Goal: Task Accomplishment & Management: Use online tool/utility

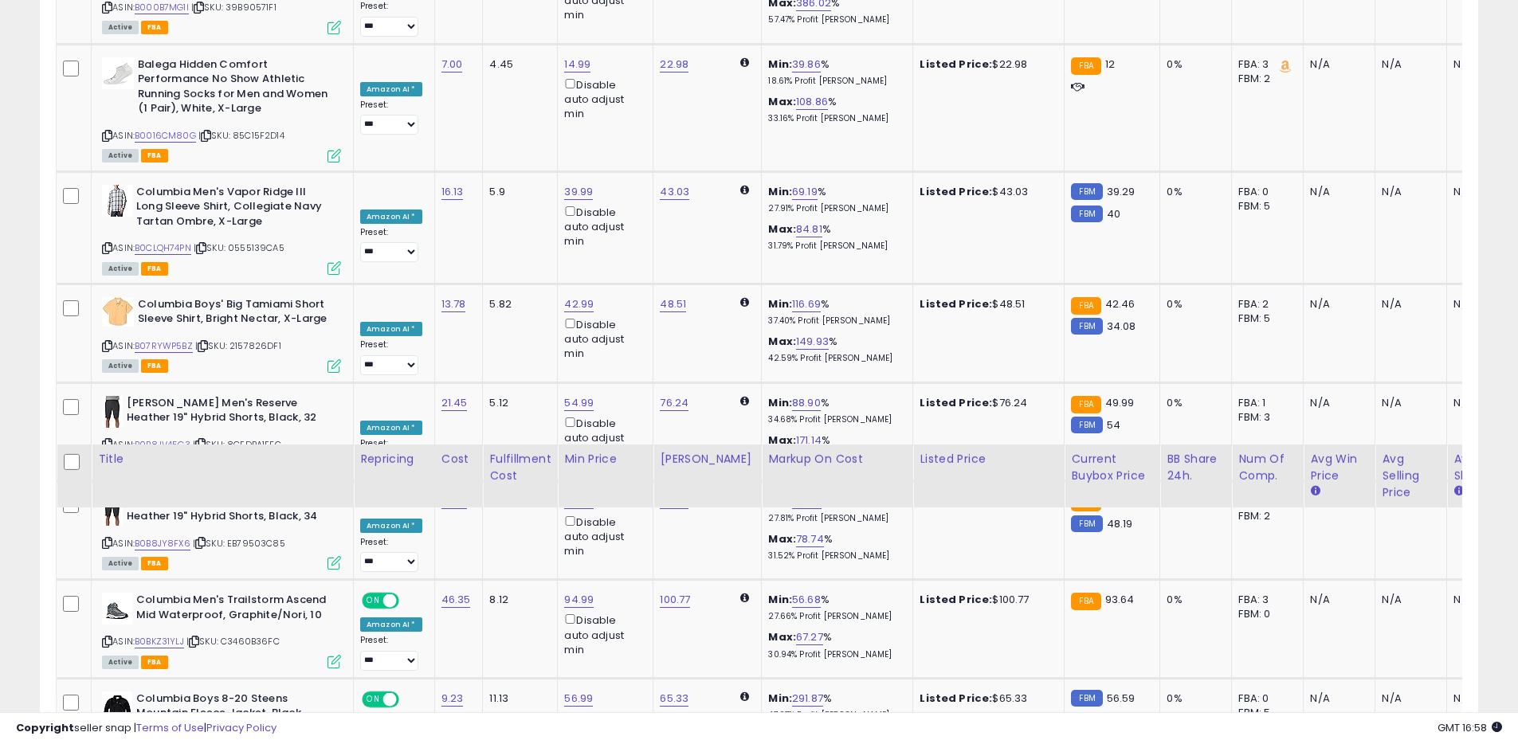
scroll to position [360, 0]
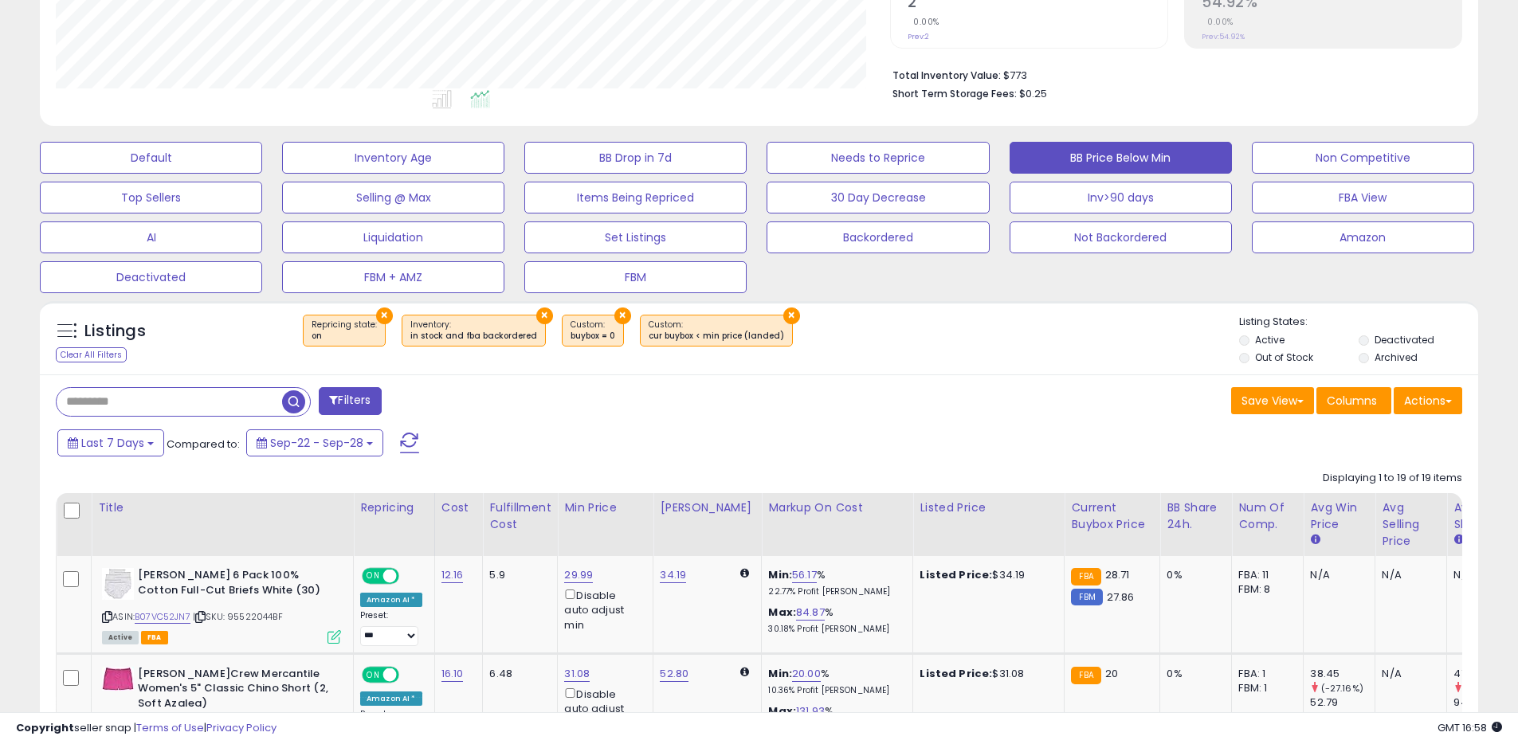
click at [159, 398] on input "text" at bounding box center [169, 402] width 225 height 28
paste input "**********"
type input "**********"
click at [62, 347] on div "Clear All Filters" at bounding box center [91, 354] width 71 height 15
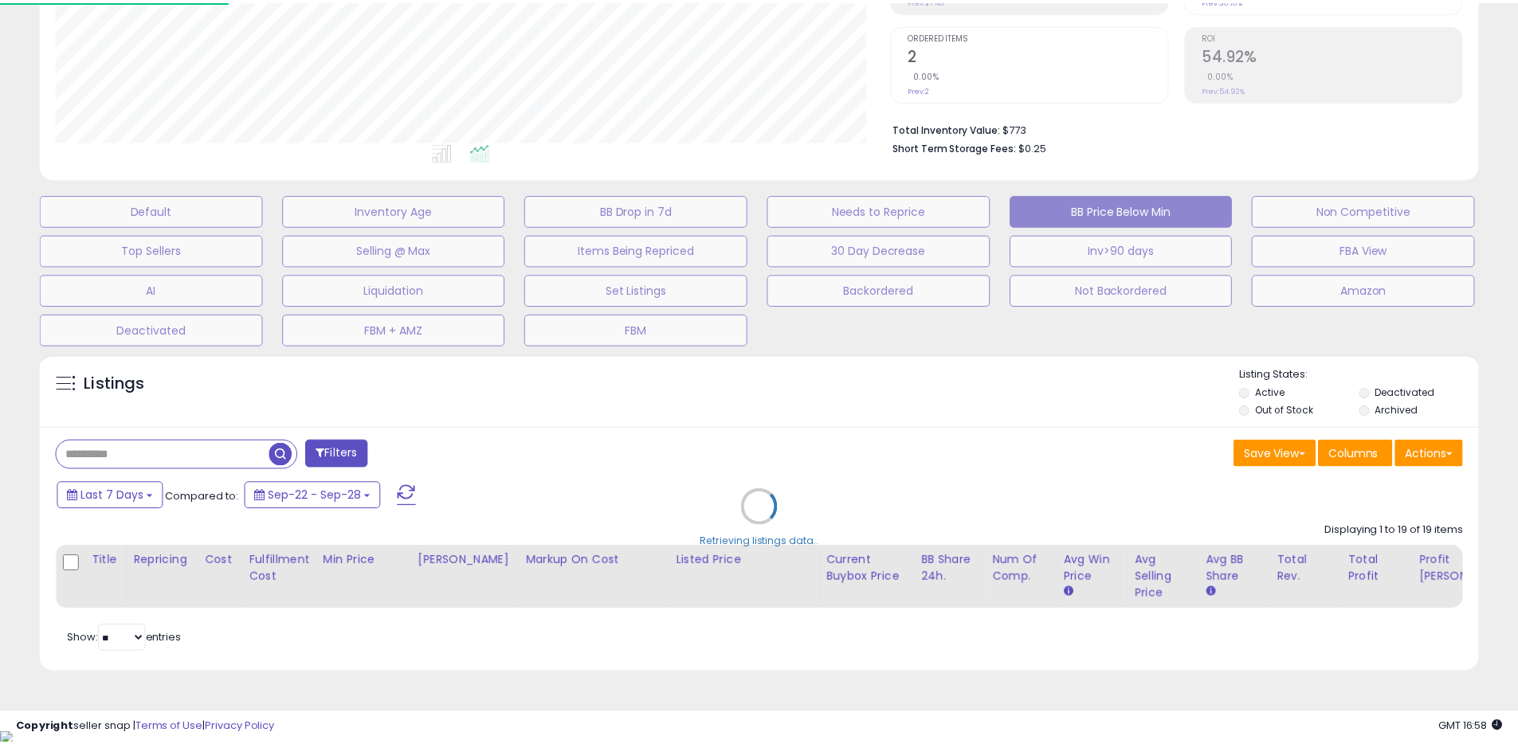
scroll to position [327, 841]
click at [215, 444] on div "Retrieving listings data.." at bounding box center [765, 519] width 1474 height 347
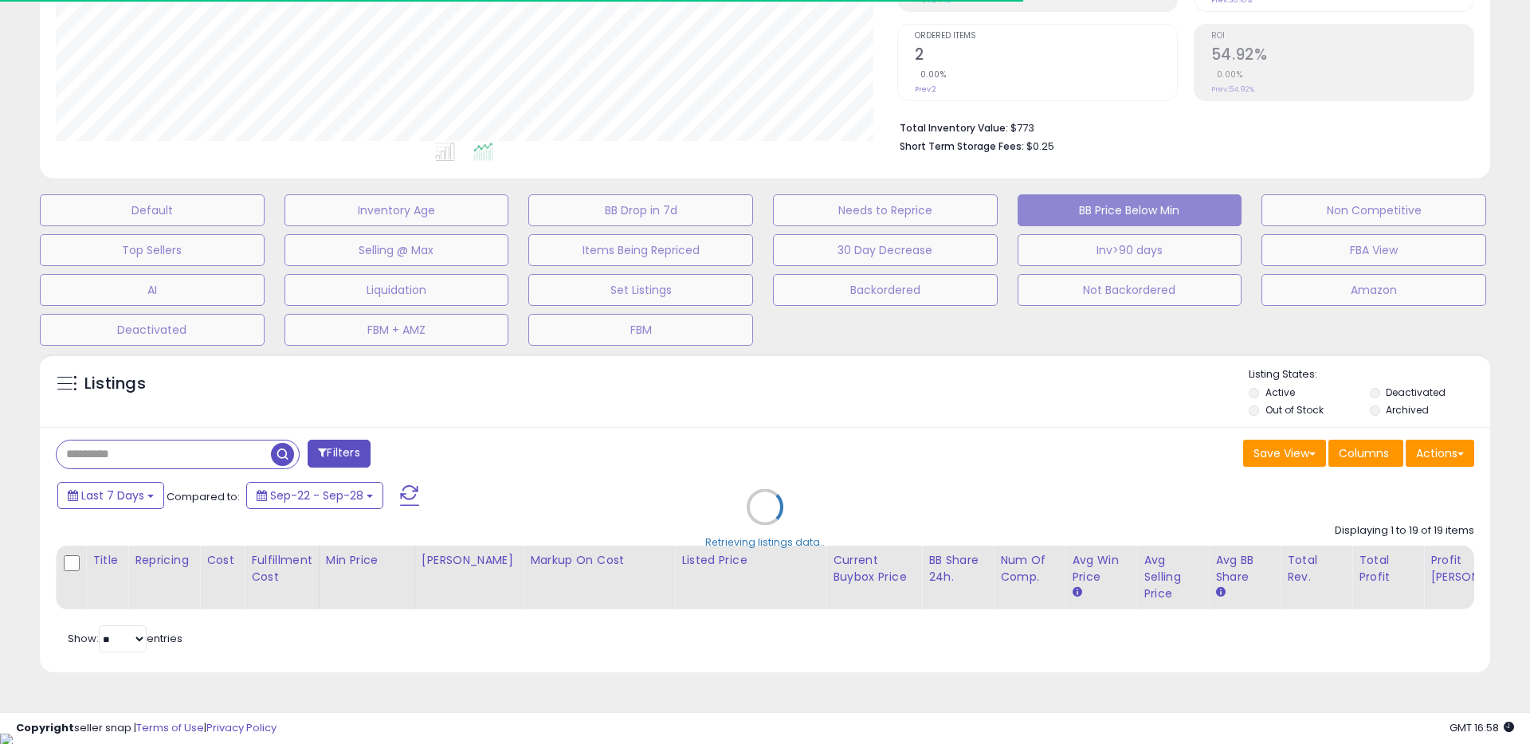
click at [203, 453] on div "Retrieving listings data.." at bounding box center [765, 519] width 1474 height 347
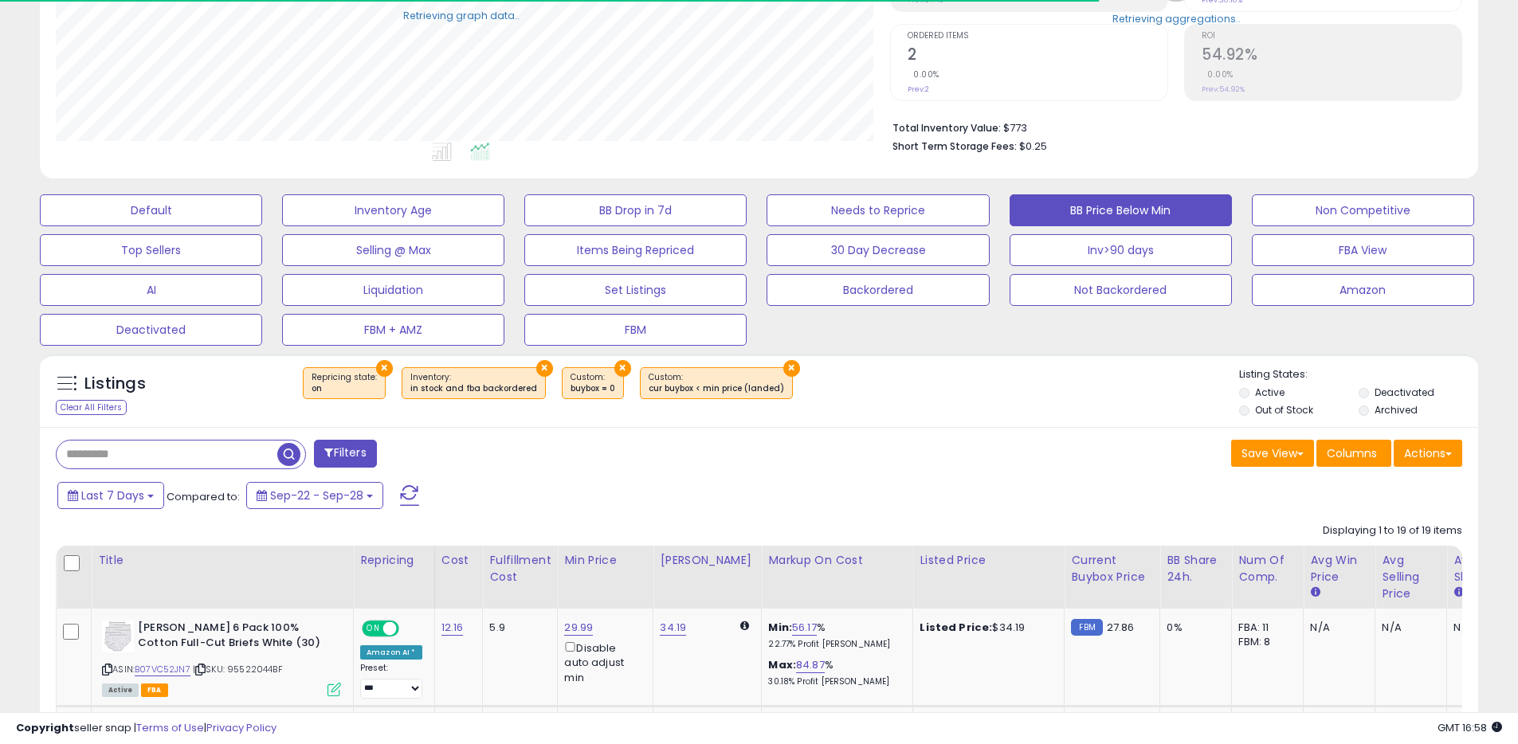
click at [202, 453] on input "text" at bounding box center [167, 455] width 221 height 28
paste input "**********"
type input "**********"
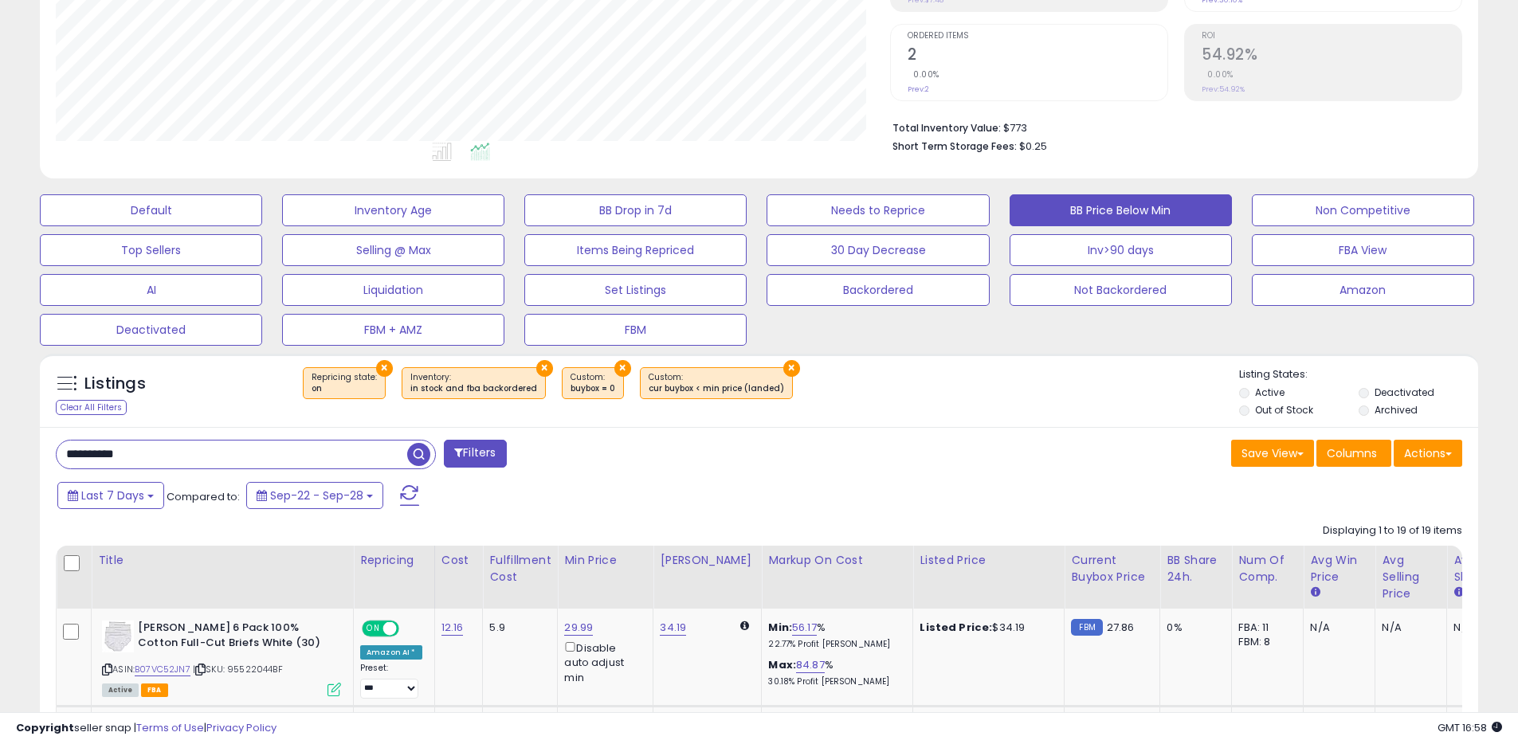
click at [428, 462] on span "button" at bounding box center [418, 454] width 23 height 23
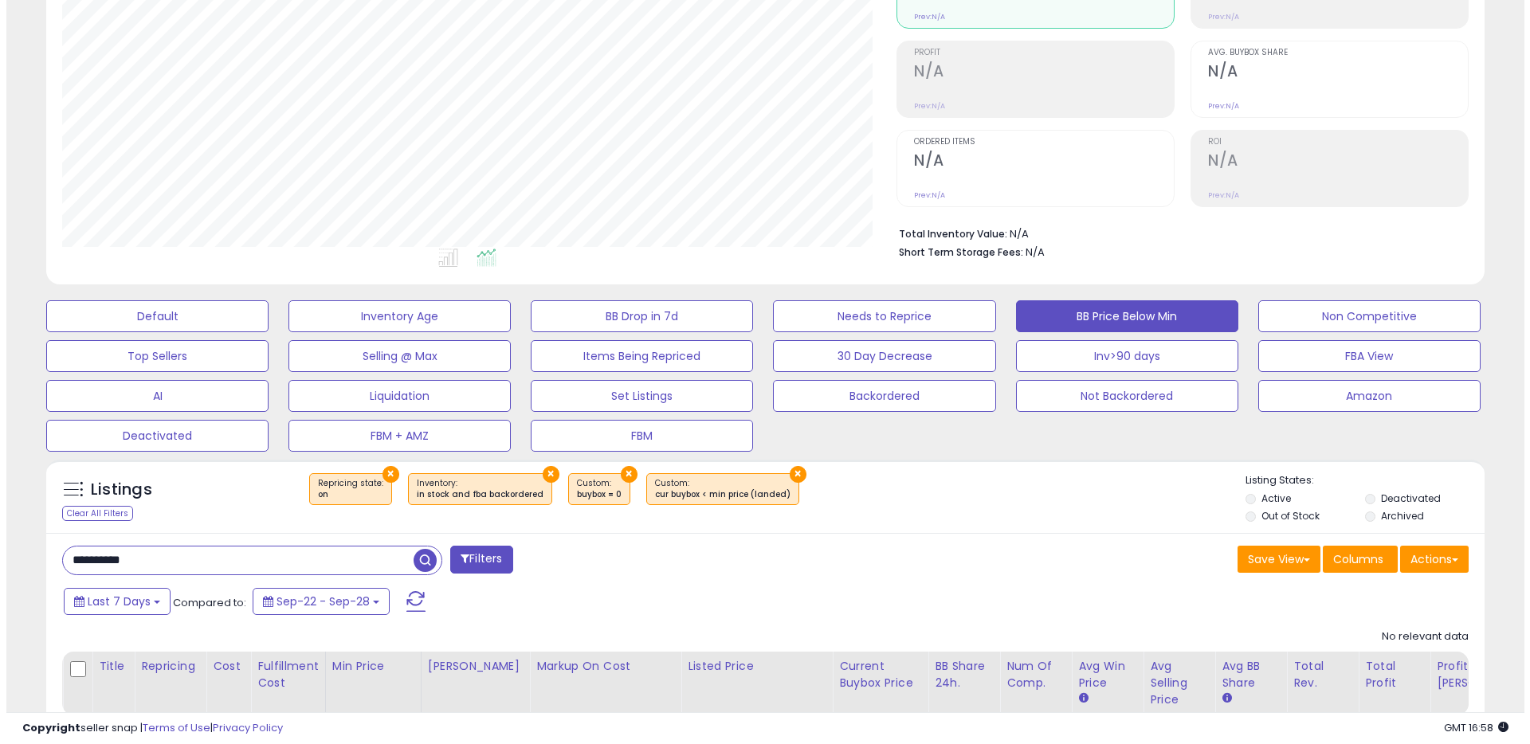
scroll to position [308, 0]
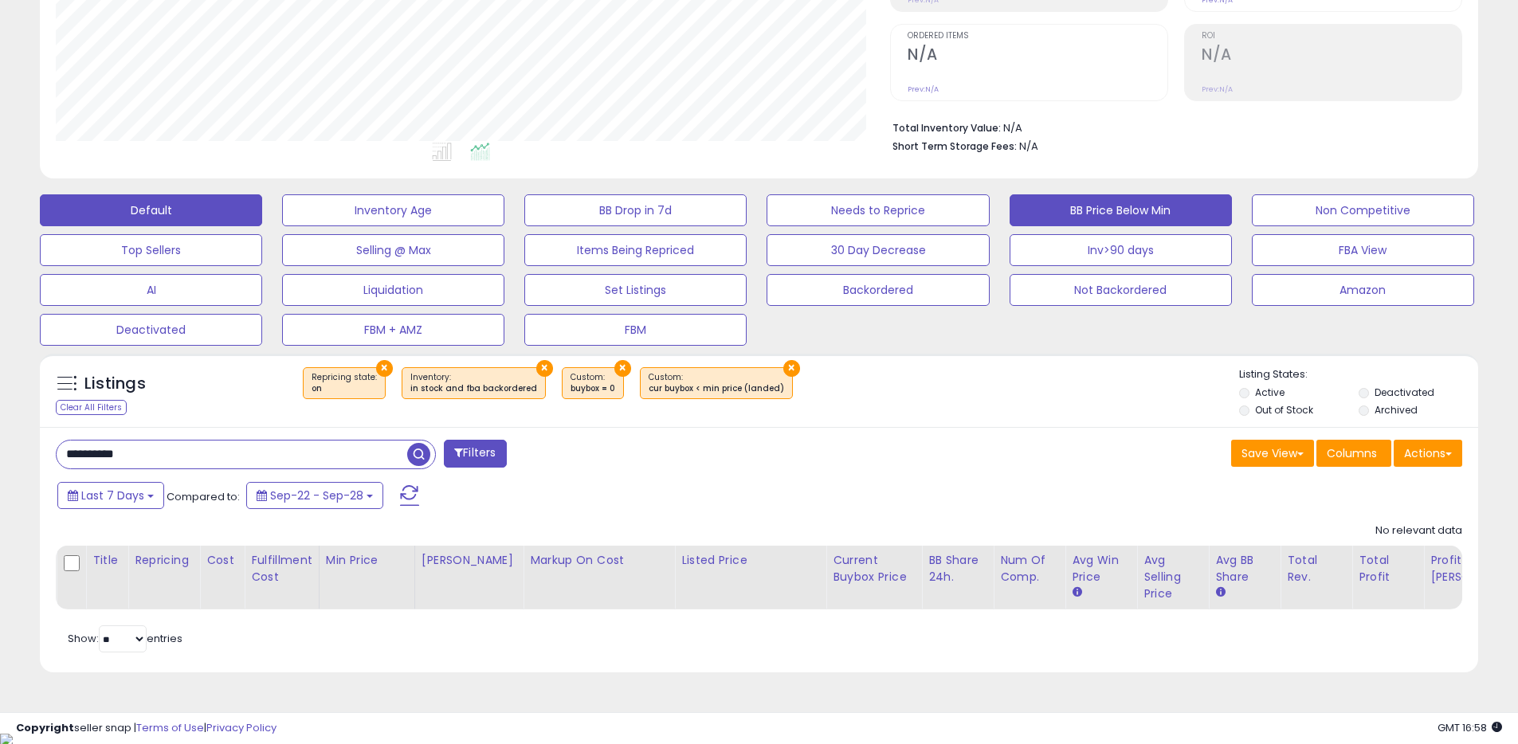
click at [195, 217] on button "Default" at bounding box center [151, 210] width 222 height 32
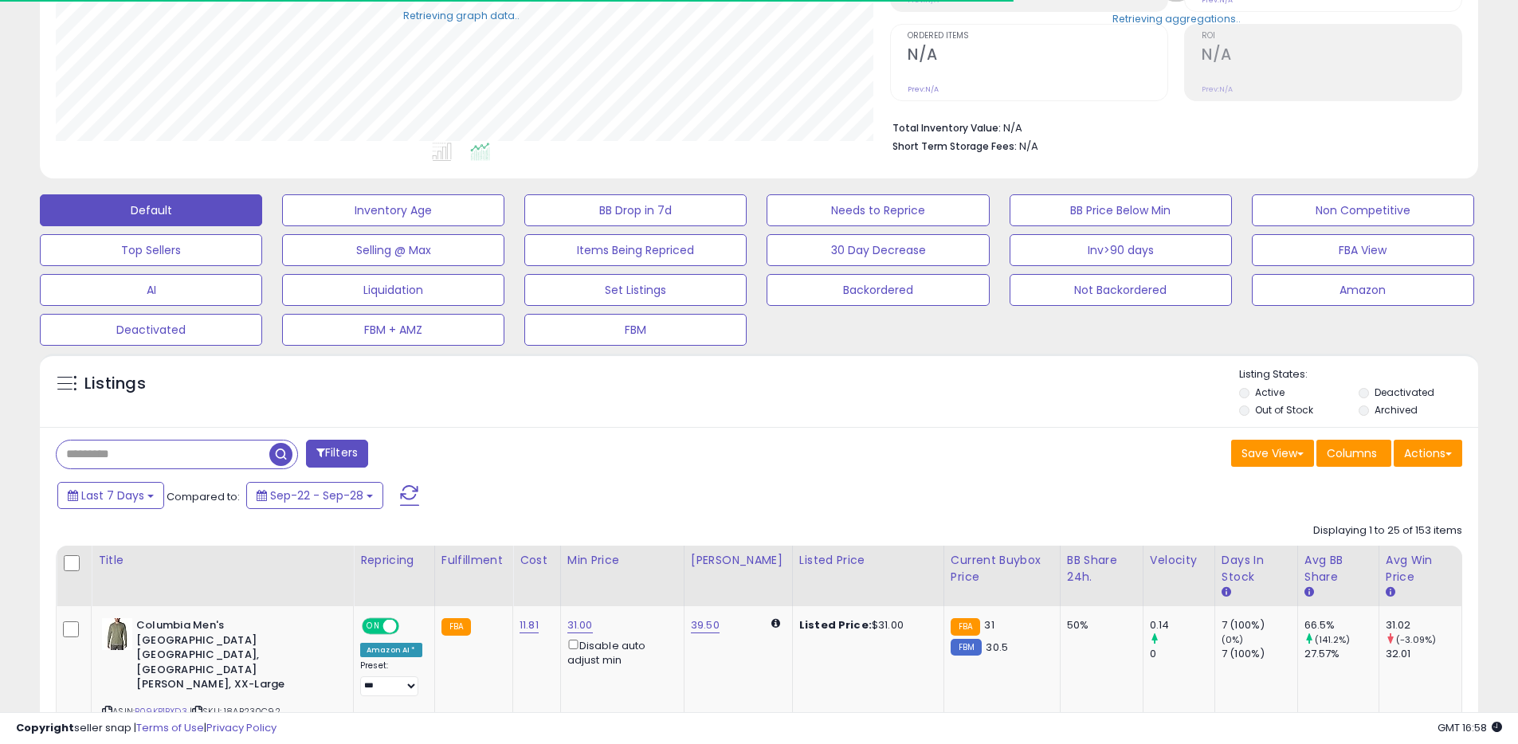
scroll to position [796413, 795906]
click at [123, 463] on input "text" at bounding box center [163, 455] width 213 height 28
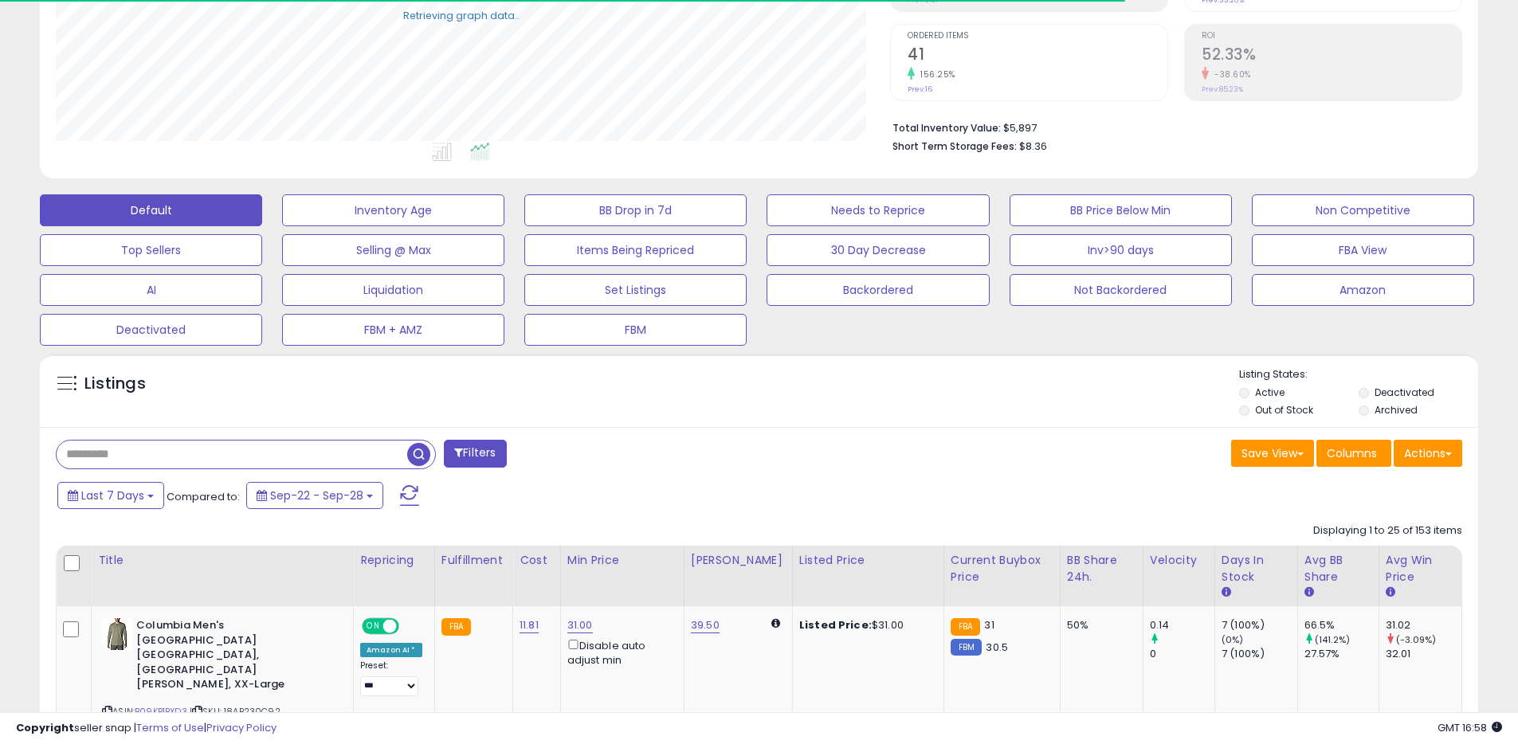
paste input "**********"
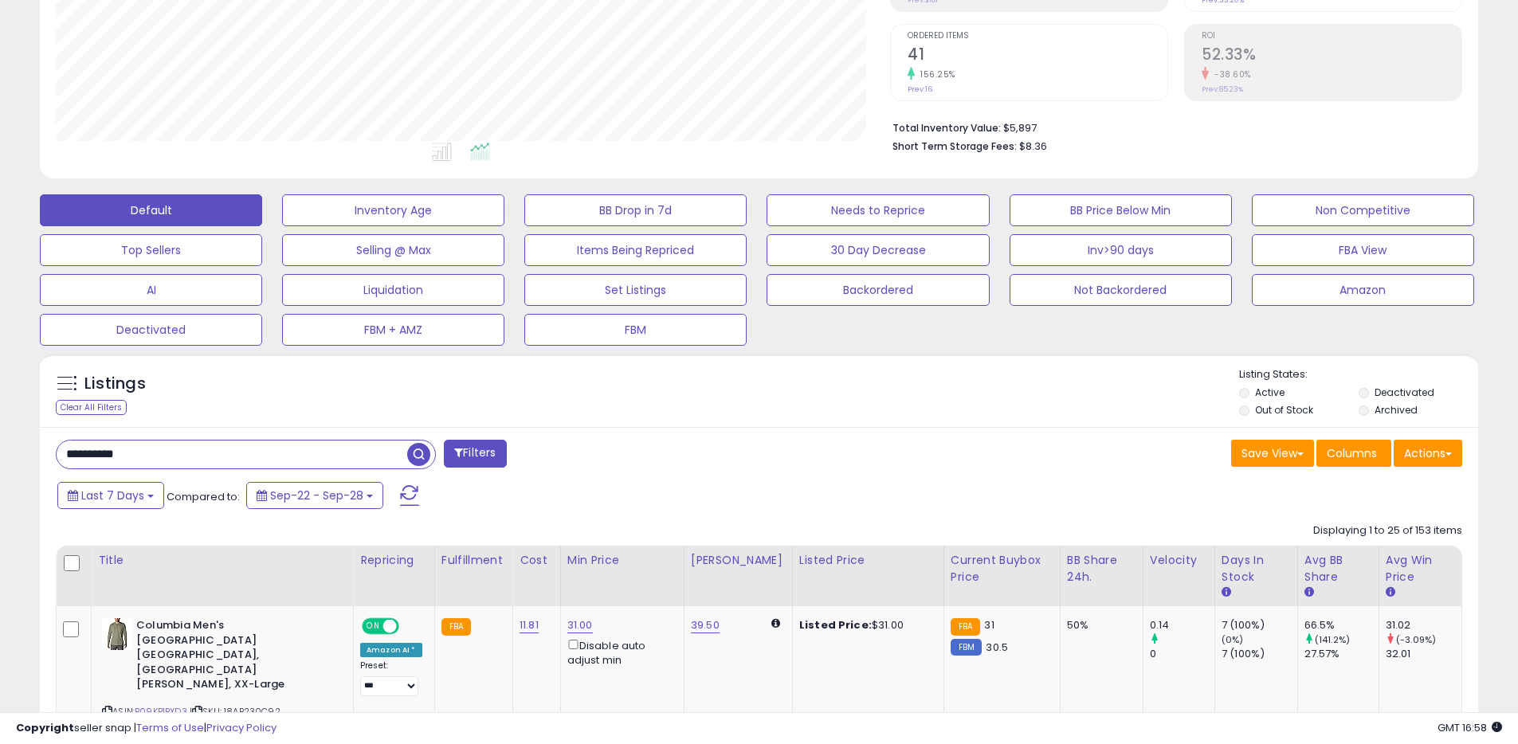
type input "**********"
click at [420, 452] on span "button" at bounding box center [418, 454] width 23 height 23
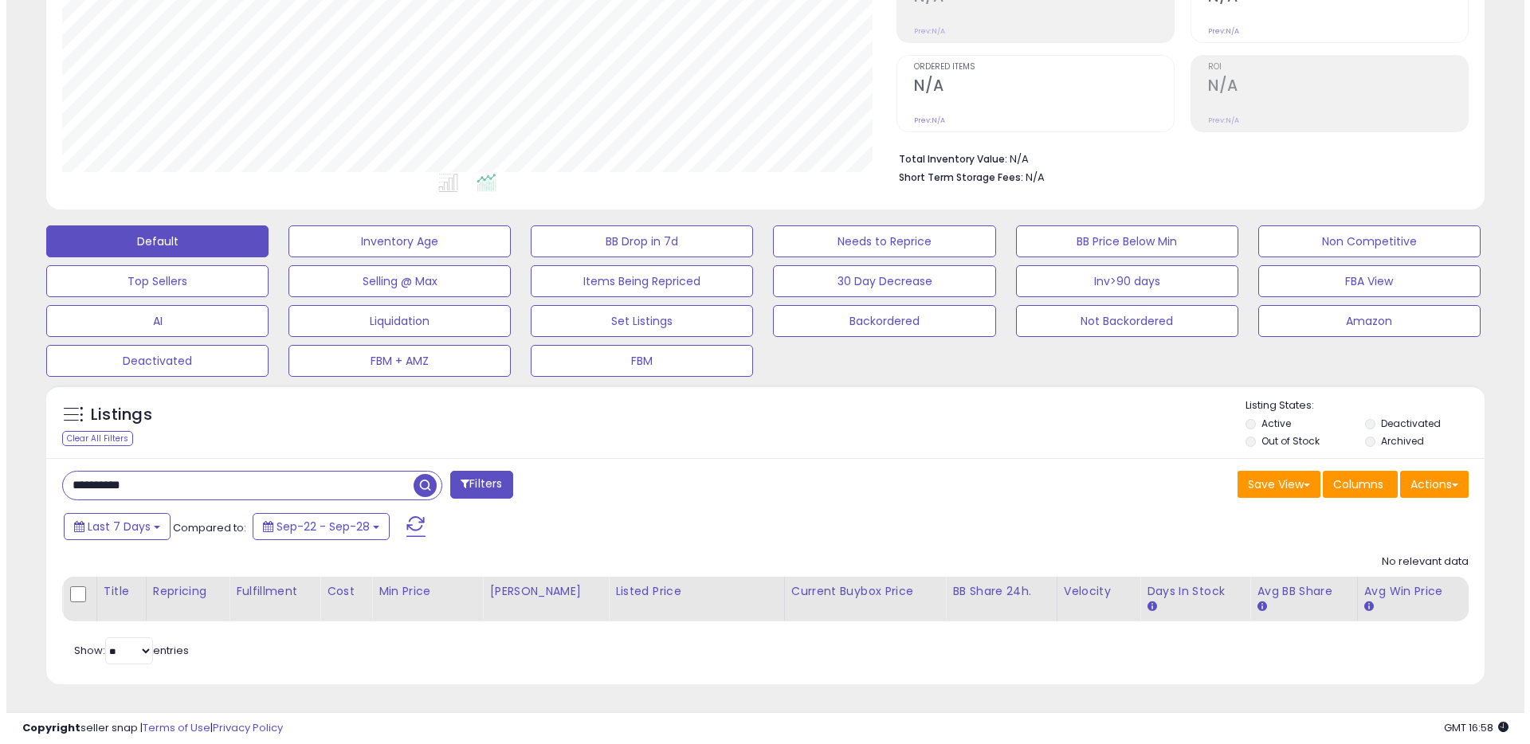
scroll to position [327, 834]
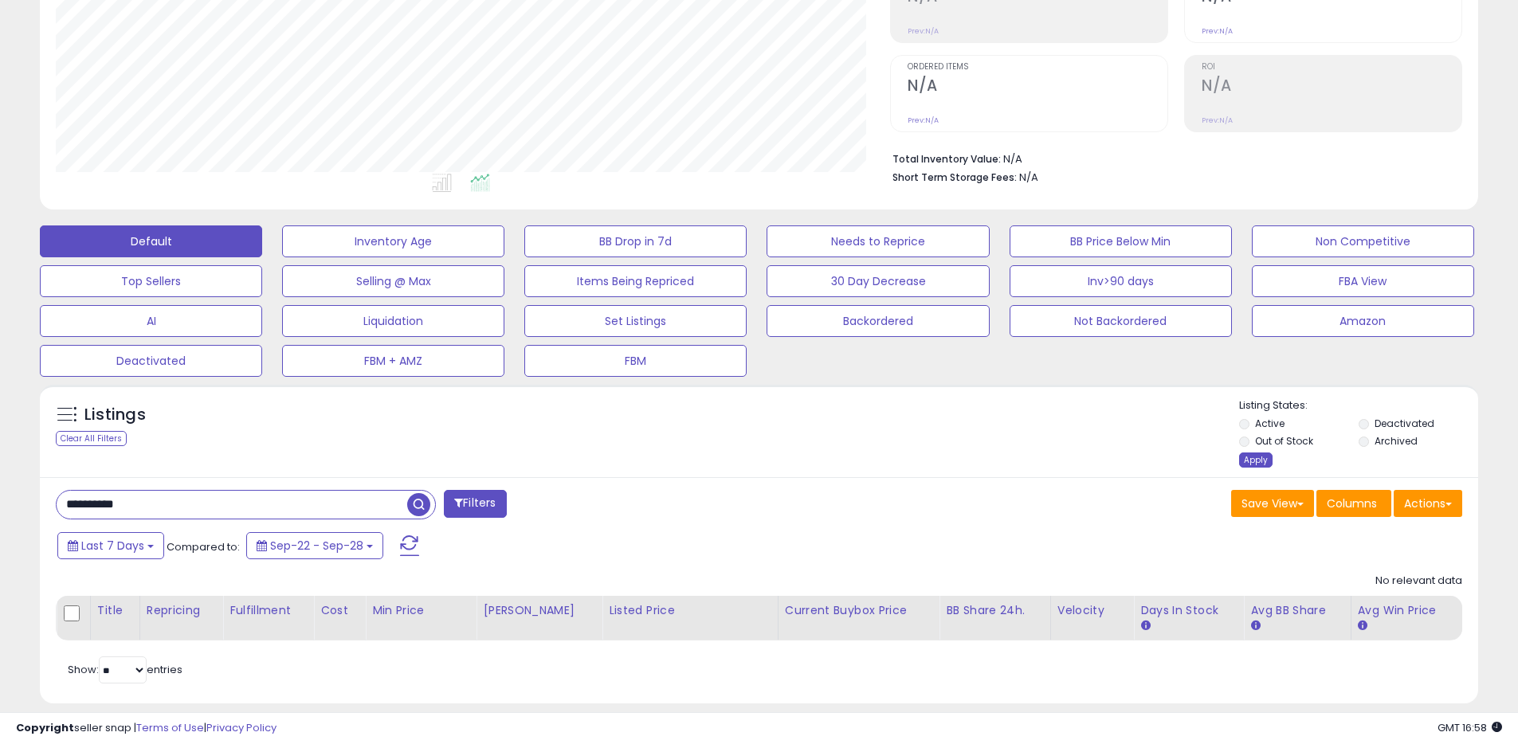
click at [1252, 459] on div "Apply" at bounding box center [1255, 460] width 33 height 15
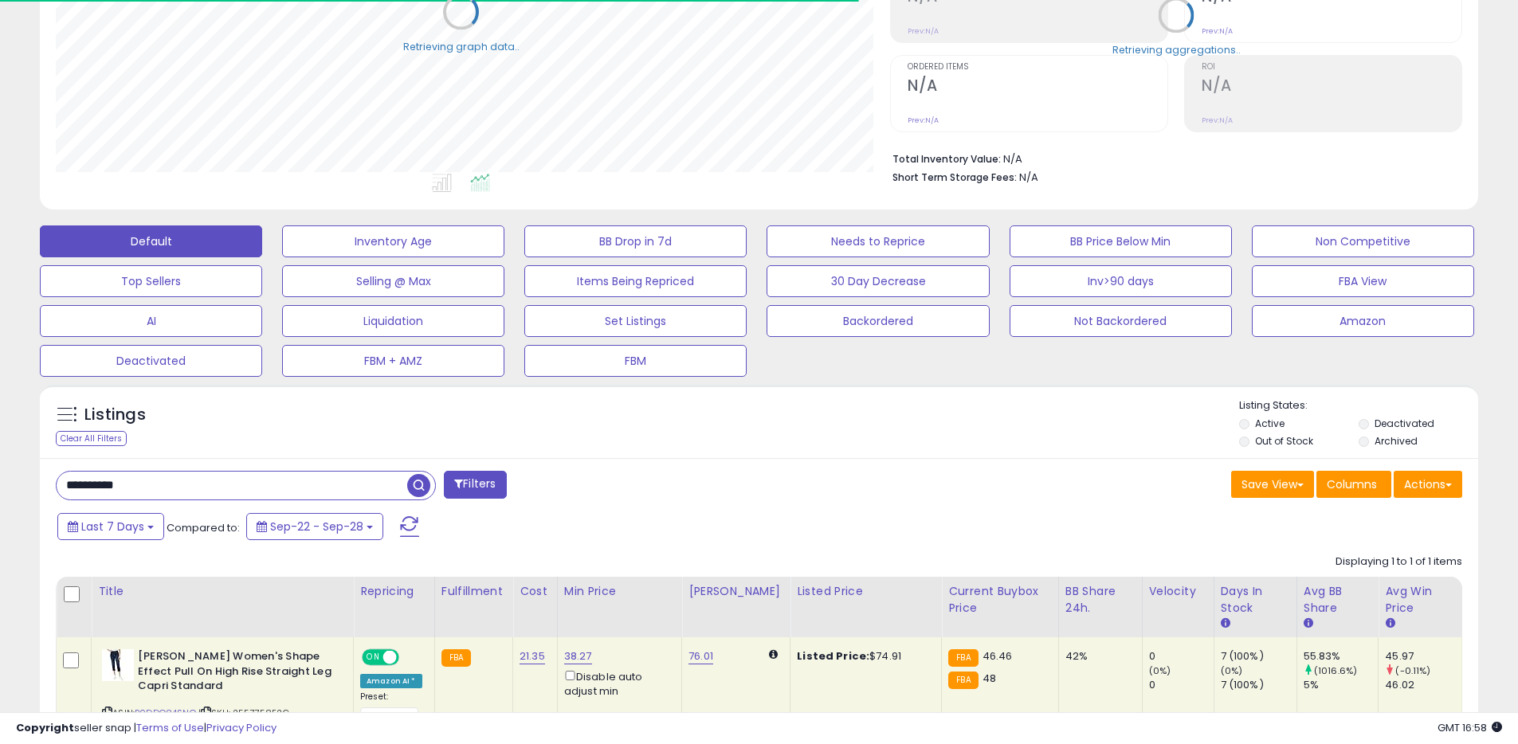
scroll to position [0, 0]
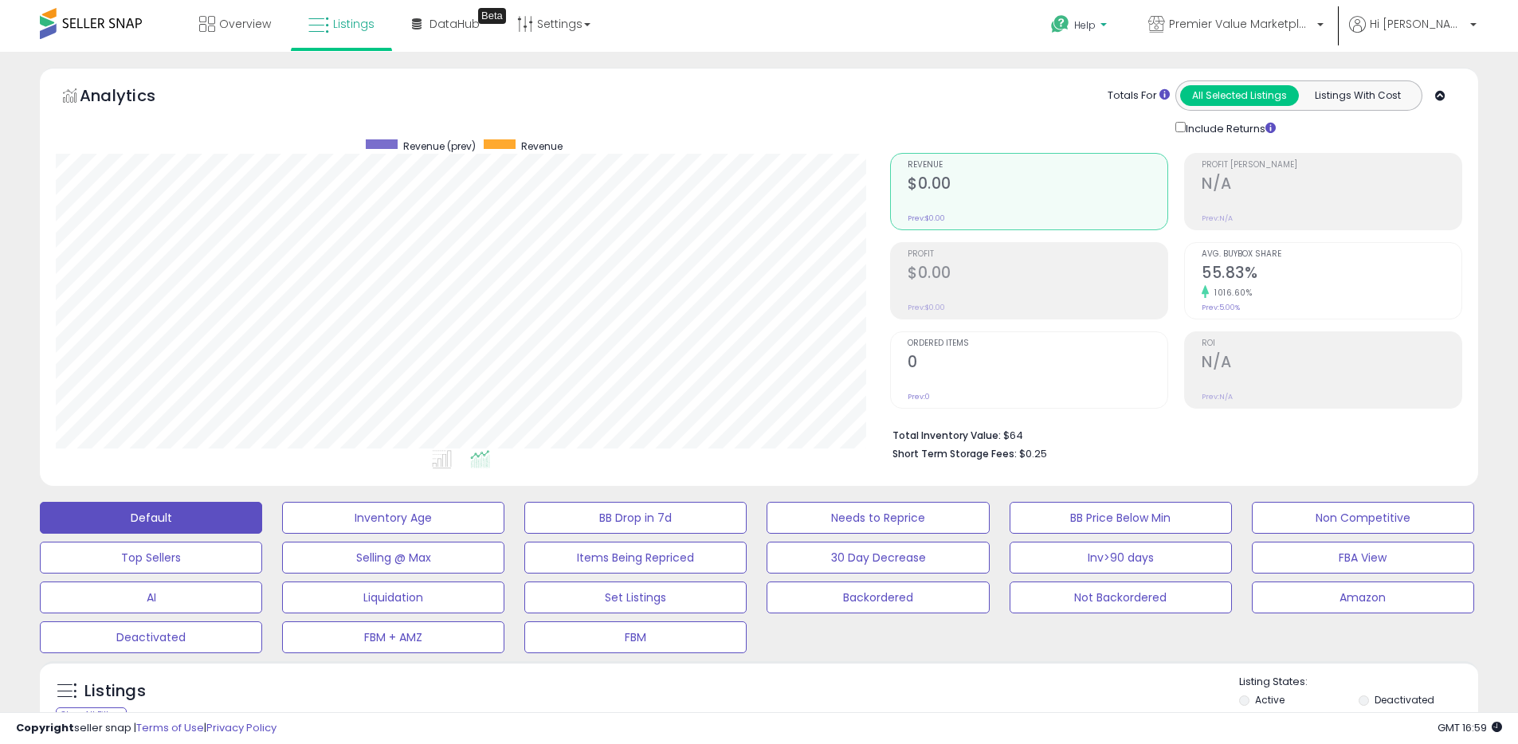
click at [1111, 33] on p "Help" at bounding box center [1080, 27] width 61 height 18
click at [1133, 84] on link "Contact Support" at bounding box center [1096, 84] width 86 height 15
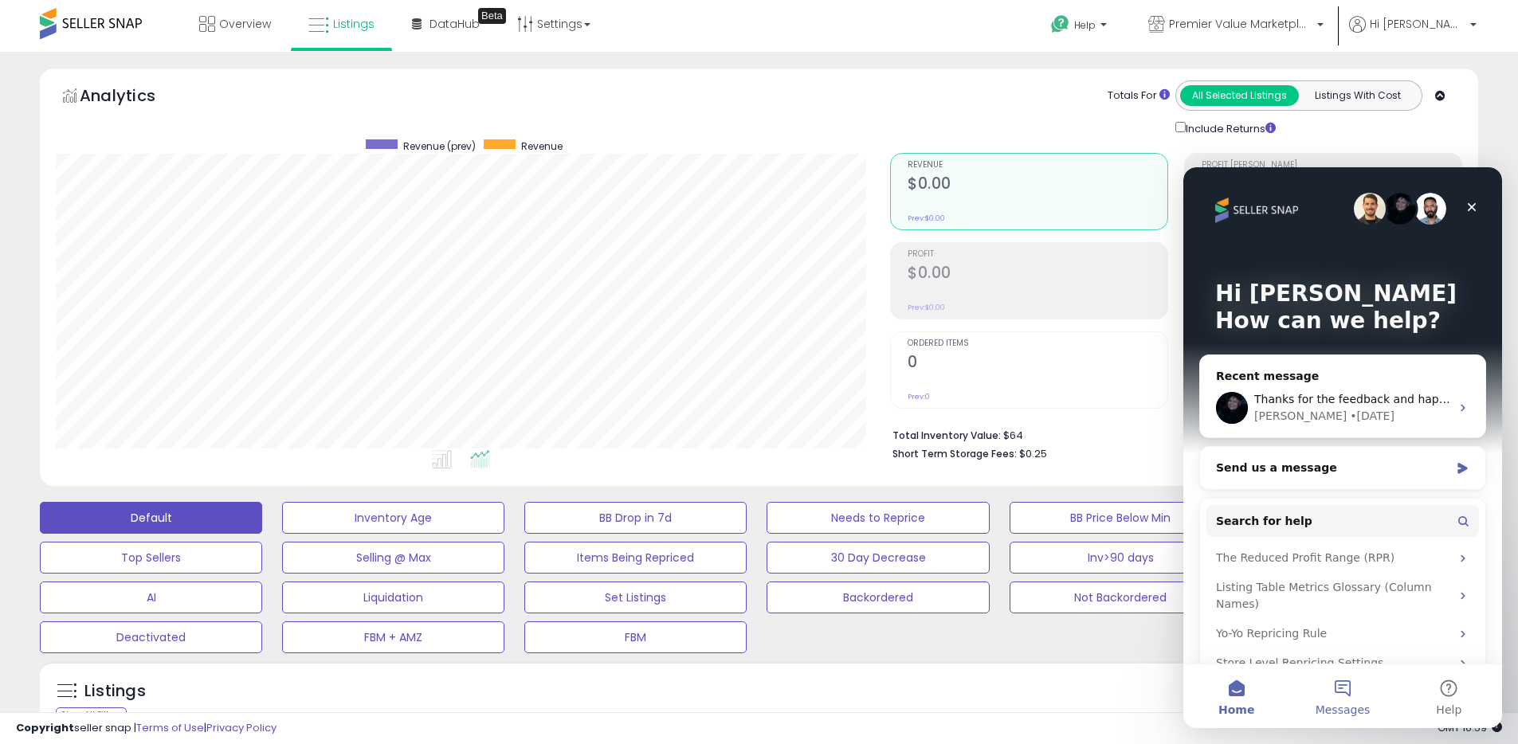
click at [1344, 700] on button "Messages" at bounding box center [1342, 696] width 106 height 64
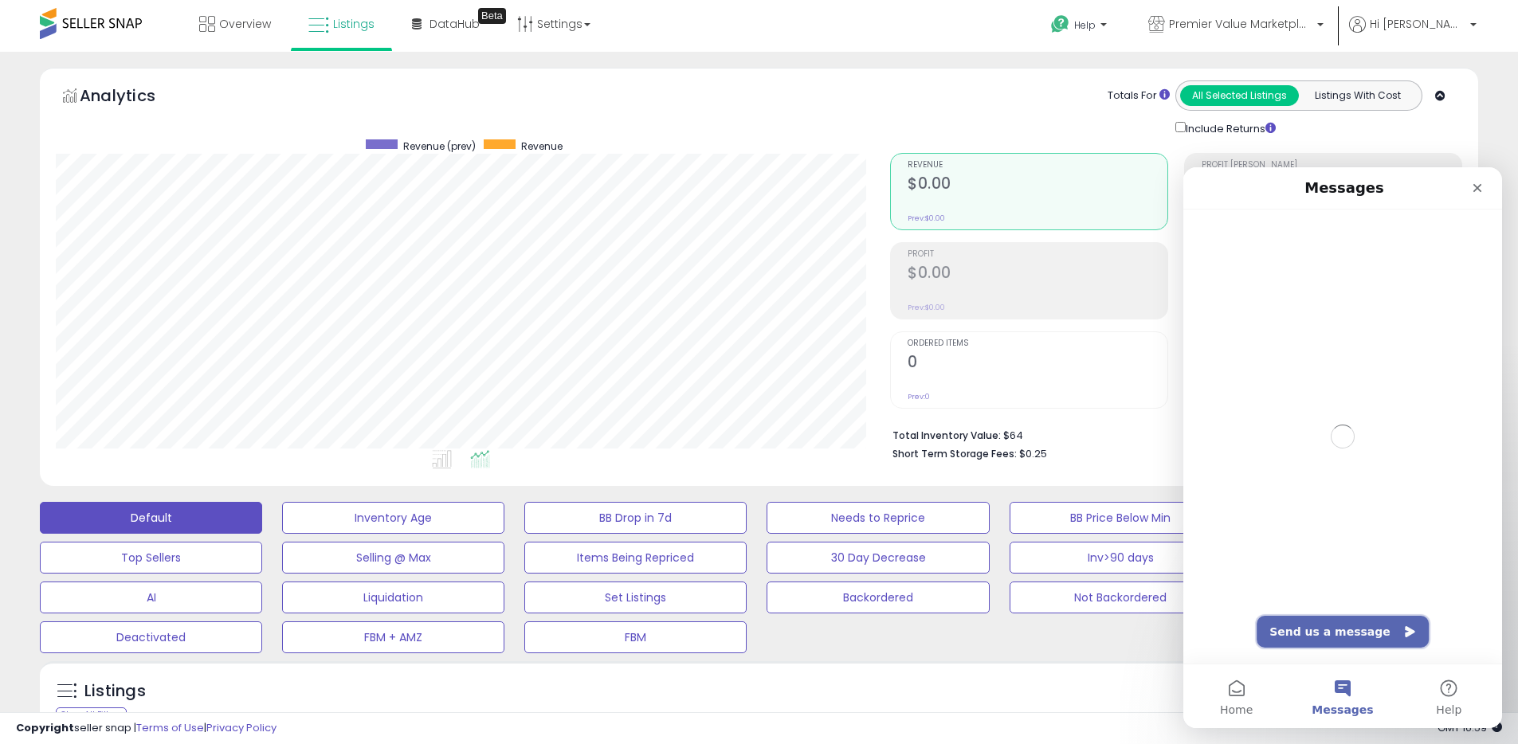
click at [1346, 626] on button "Send us a message" at bounding box center [1342, 632] width 172 height 32
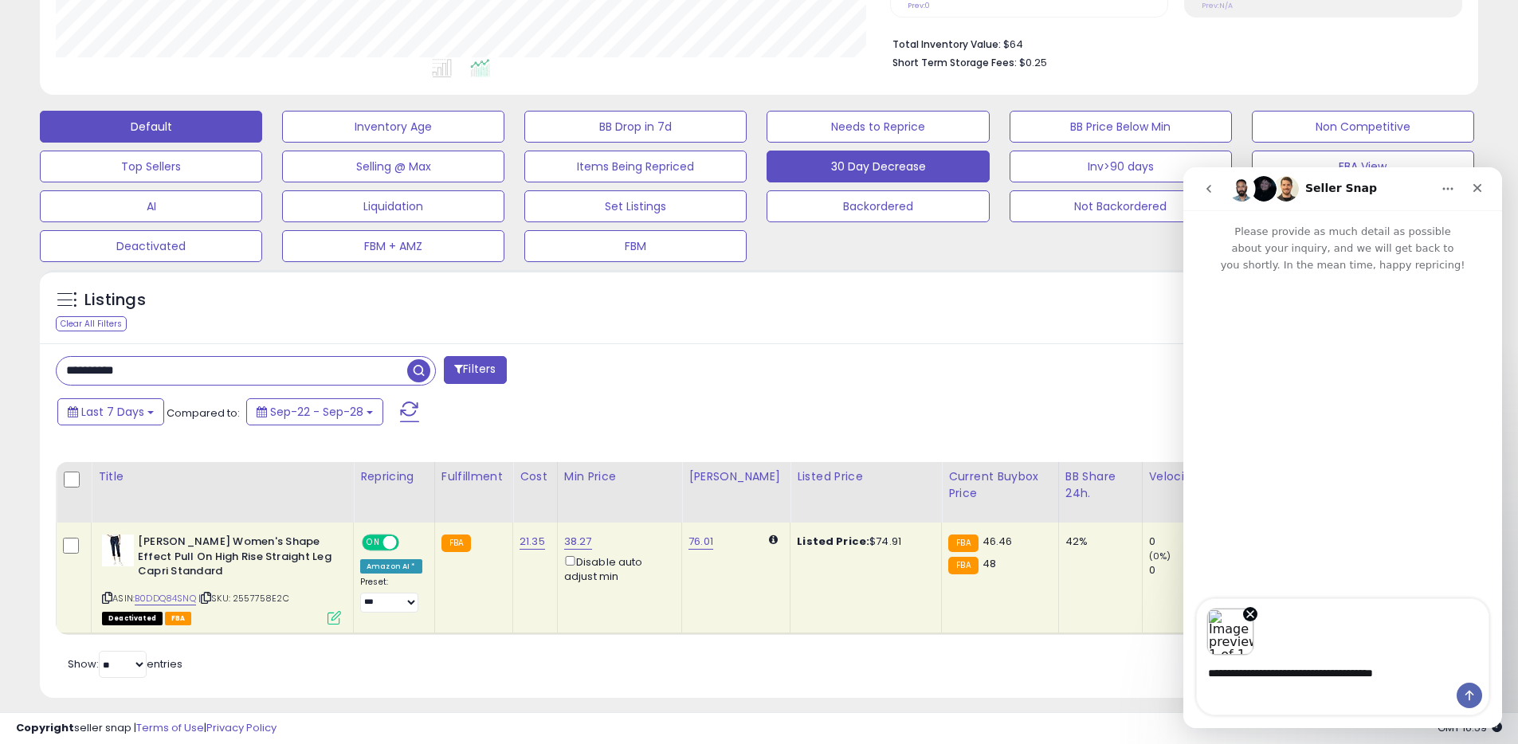
scroll to position [406, 0]
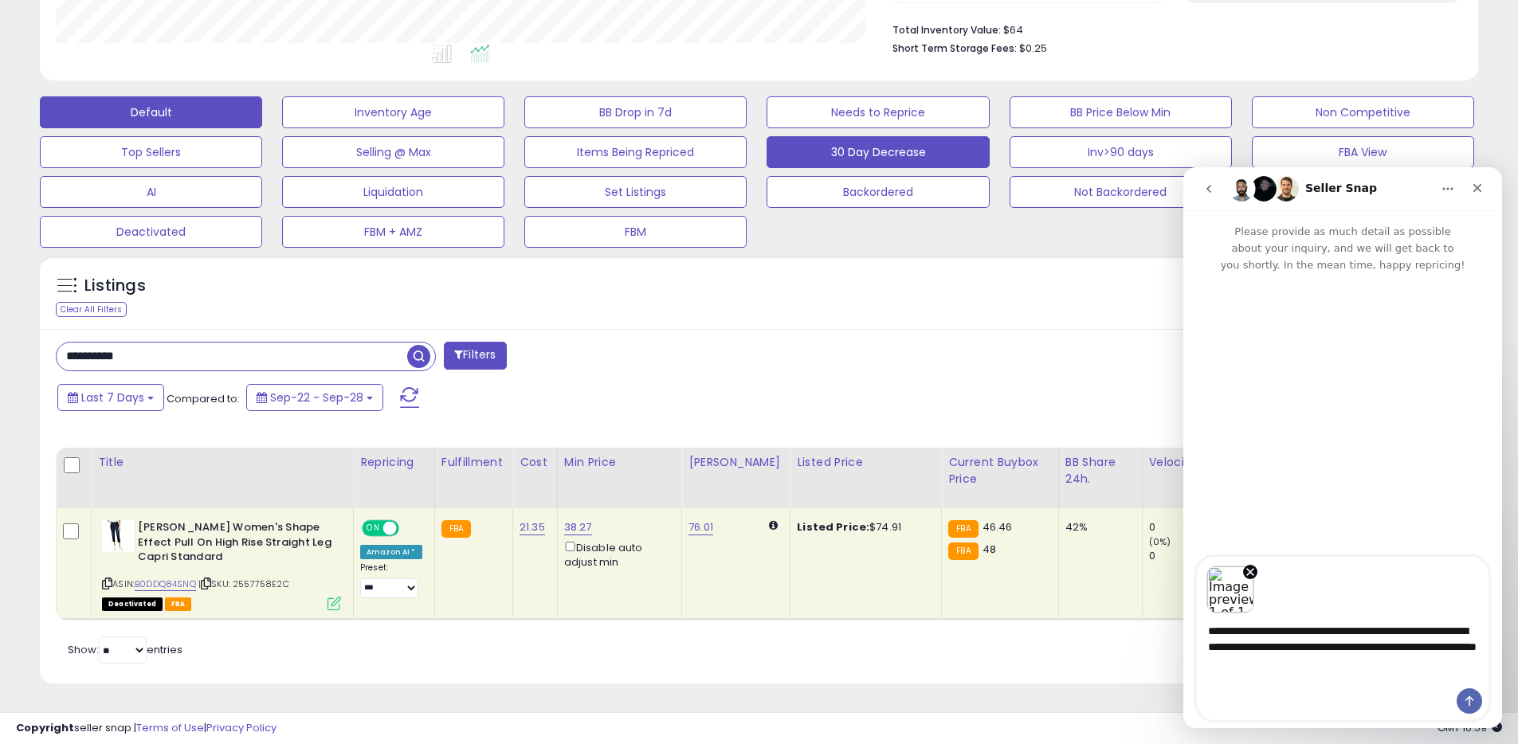
type textarea "**********"
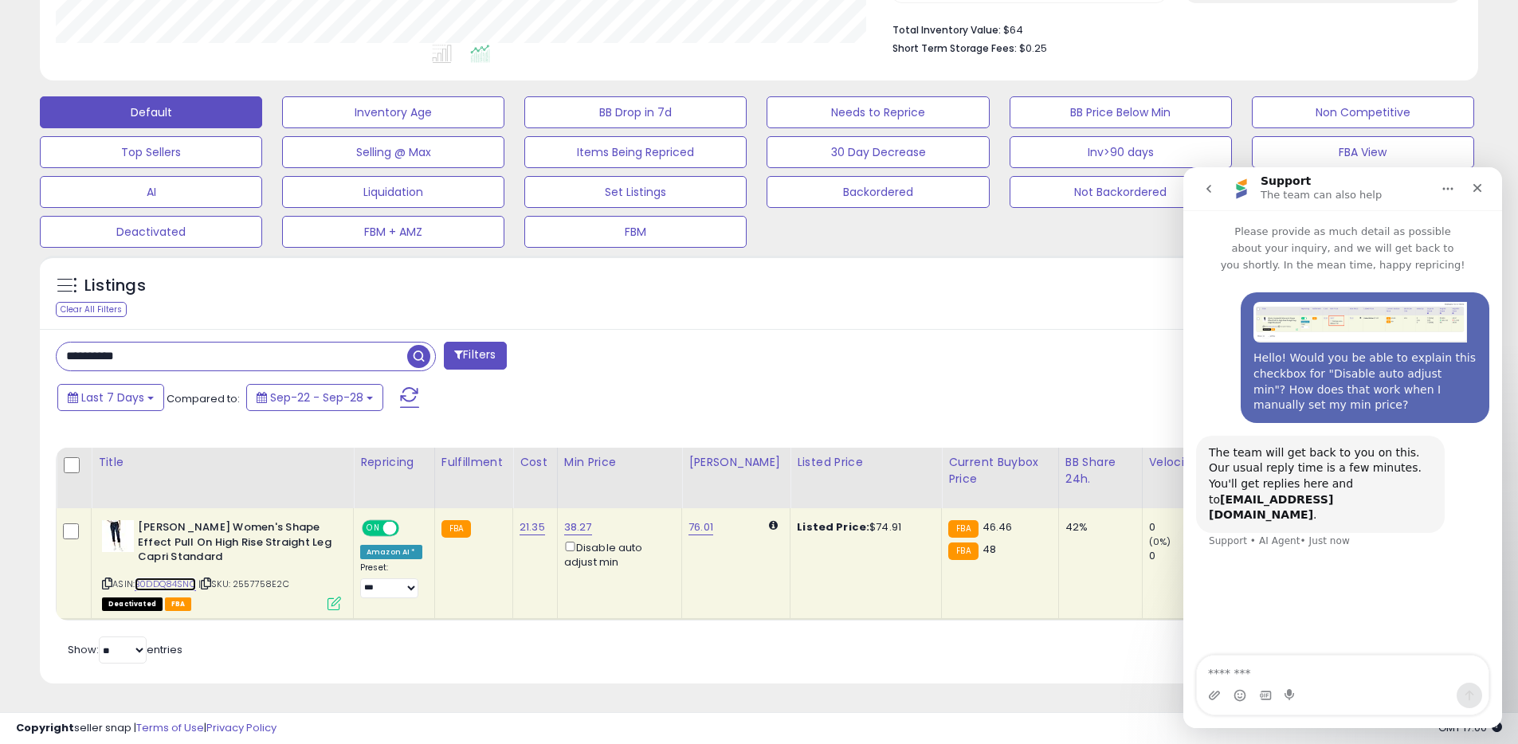
click at [172, 585] on link "B0DDQ84SNQ" at bounding box center [165, 585] width 61 height 14
click at [739, 527] on div "76.01" at bounding box center [732, 527] width 89 height 14
click at [704, 527] on link "76.01" at bounding box center [700, 527] width 25 height 16
type input "*****"
click at [758, 470] on button "submit" at bounding box center [753, 472] width 27 height 24
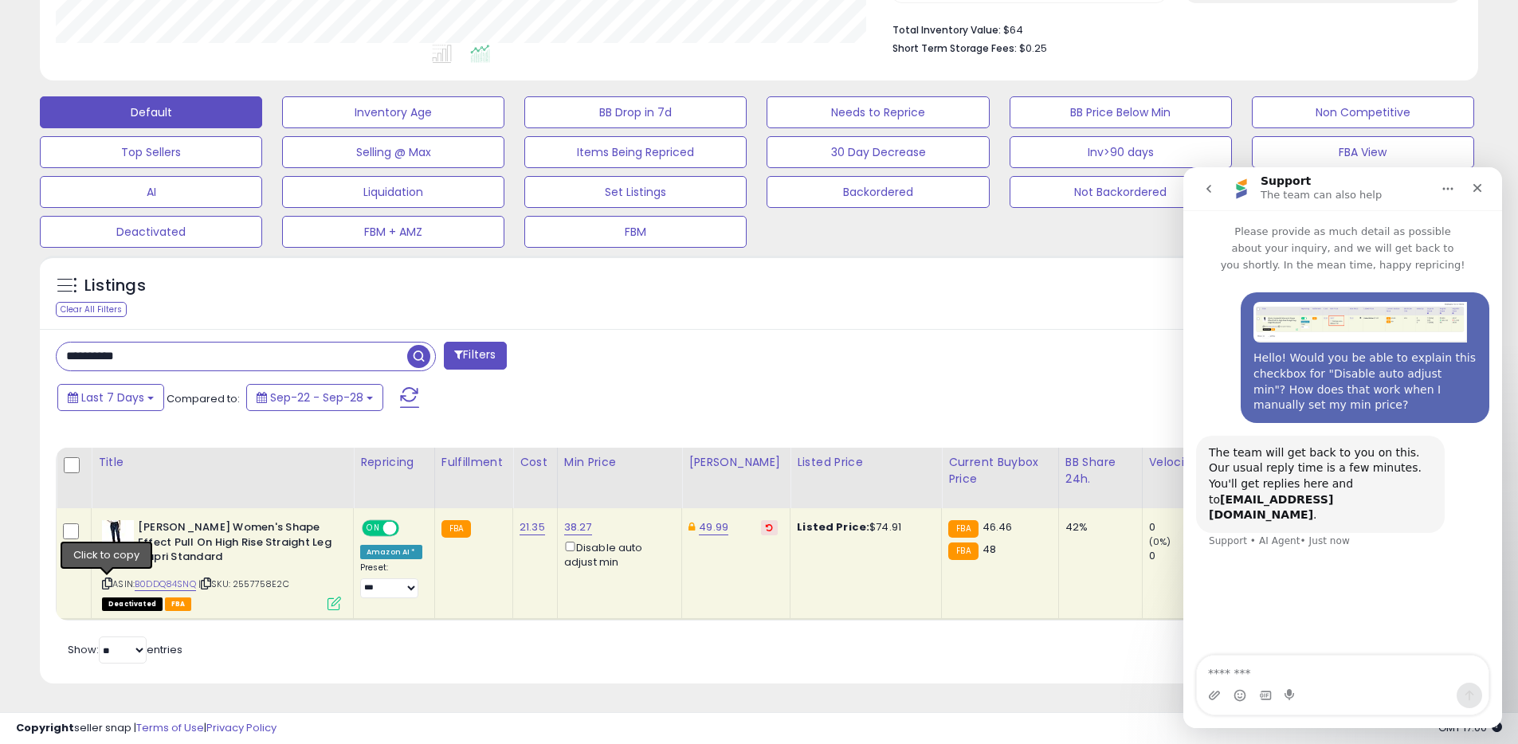
click at [108, 584] on icon at bounding box center [107, 583] width 10 height 9
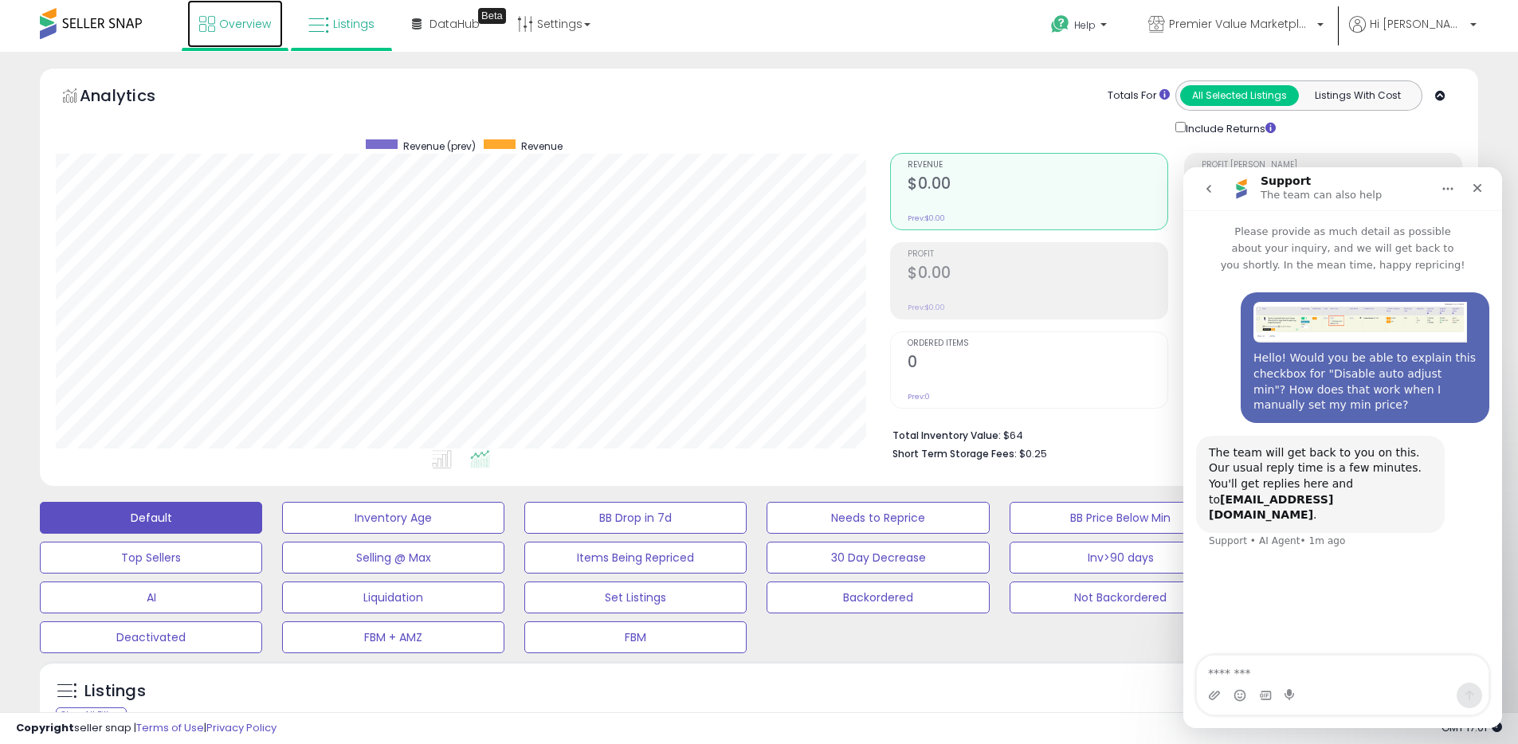
click at [250, 21] on span "Overview" at bounding box center [245, 24] width 52 height 16
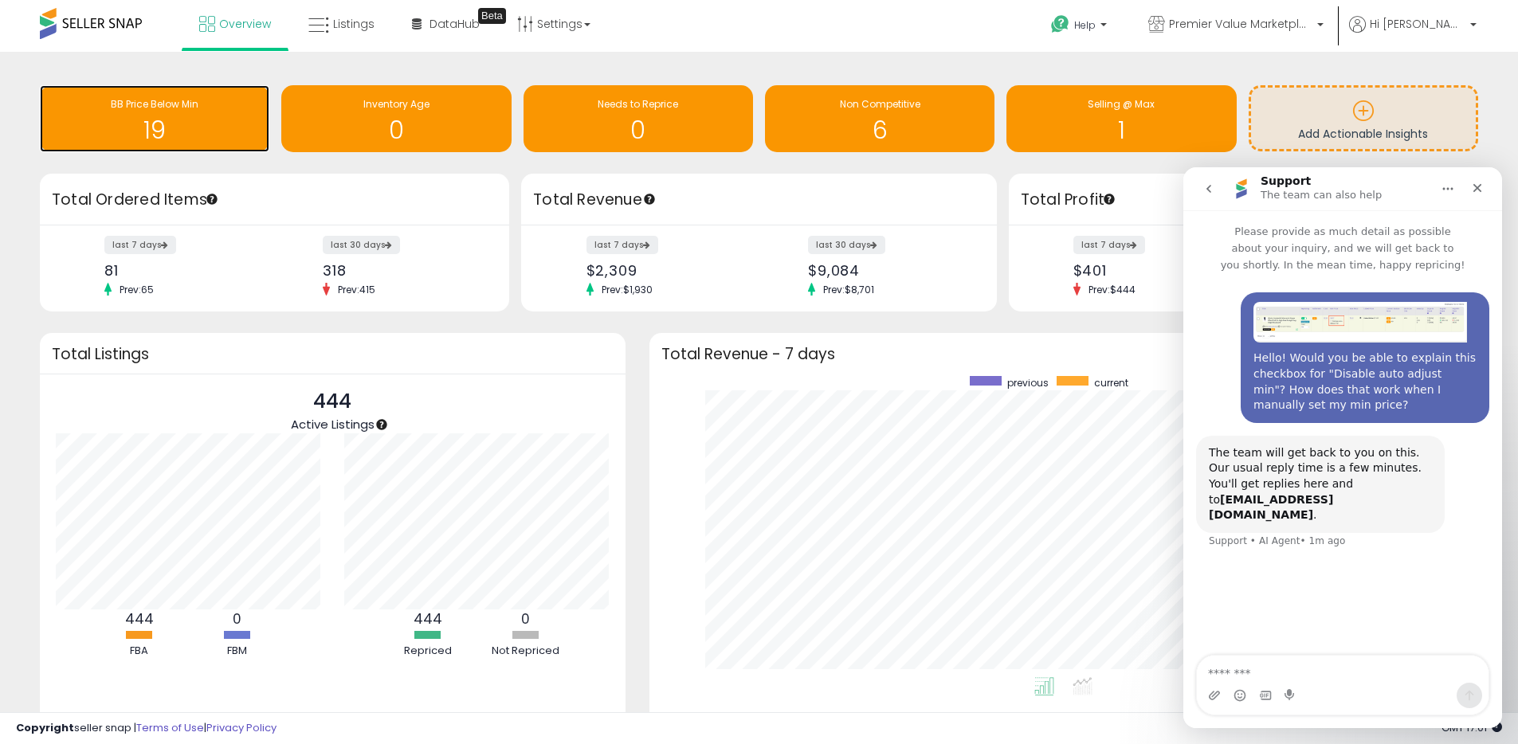
click at [214, 108] on div "BB Price Below Min" at bounding box center [155, 104] width 214 height 15
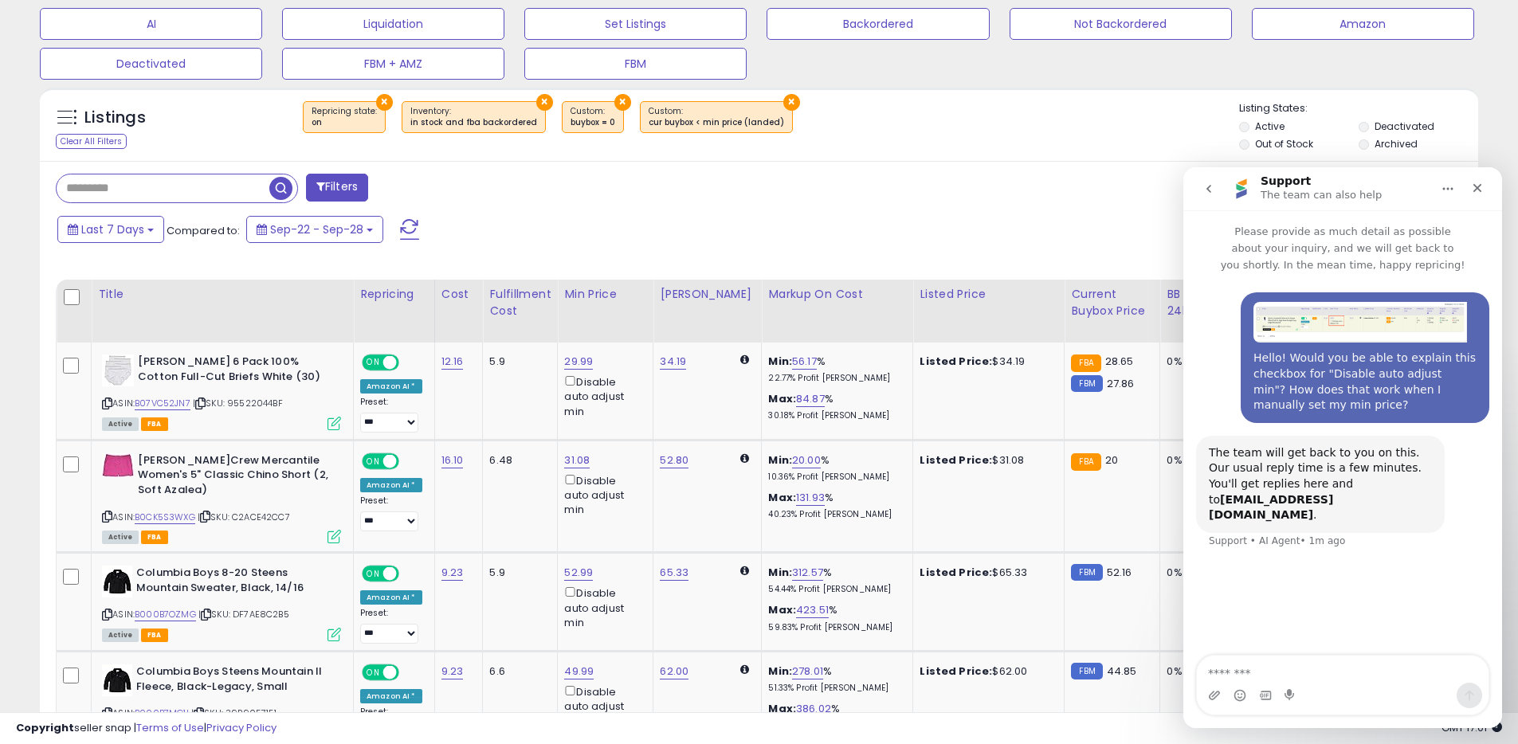
scroll to position [542, 0]
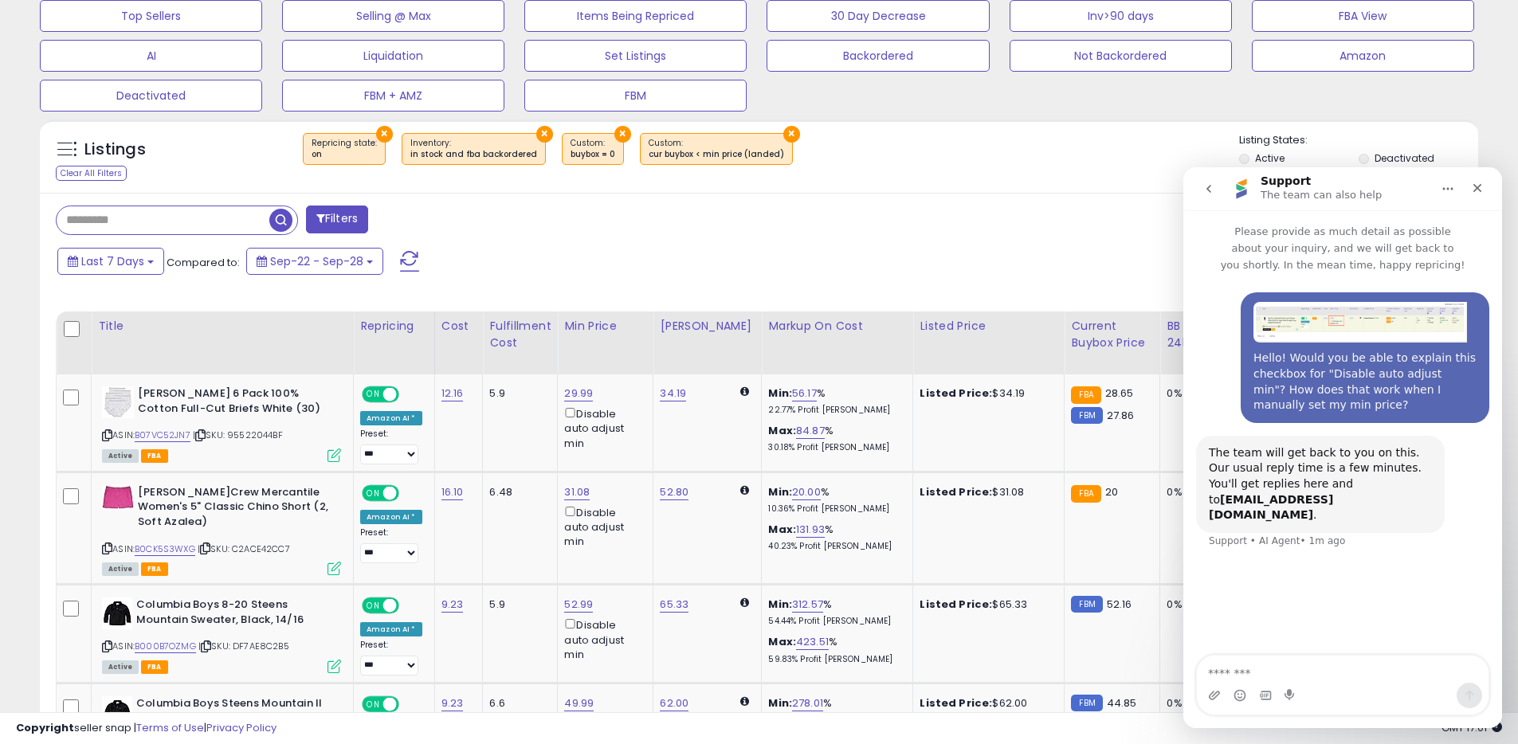
click at [144, 217] on input "text" at bounding box center [163, 220] width 213 height 28
type input "******"
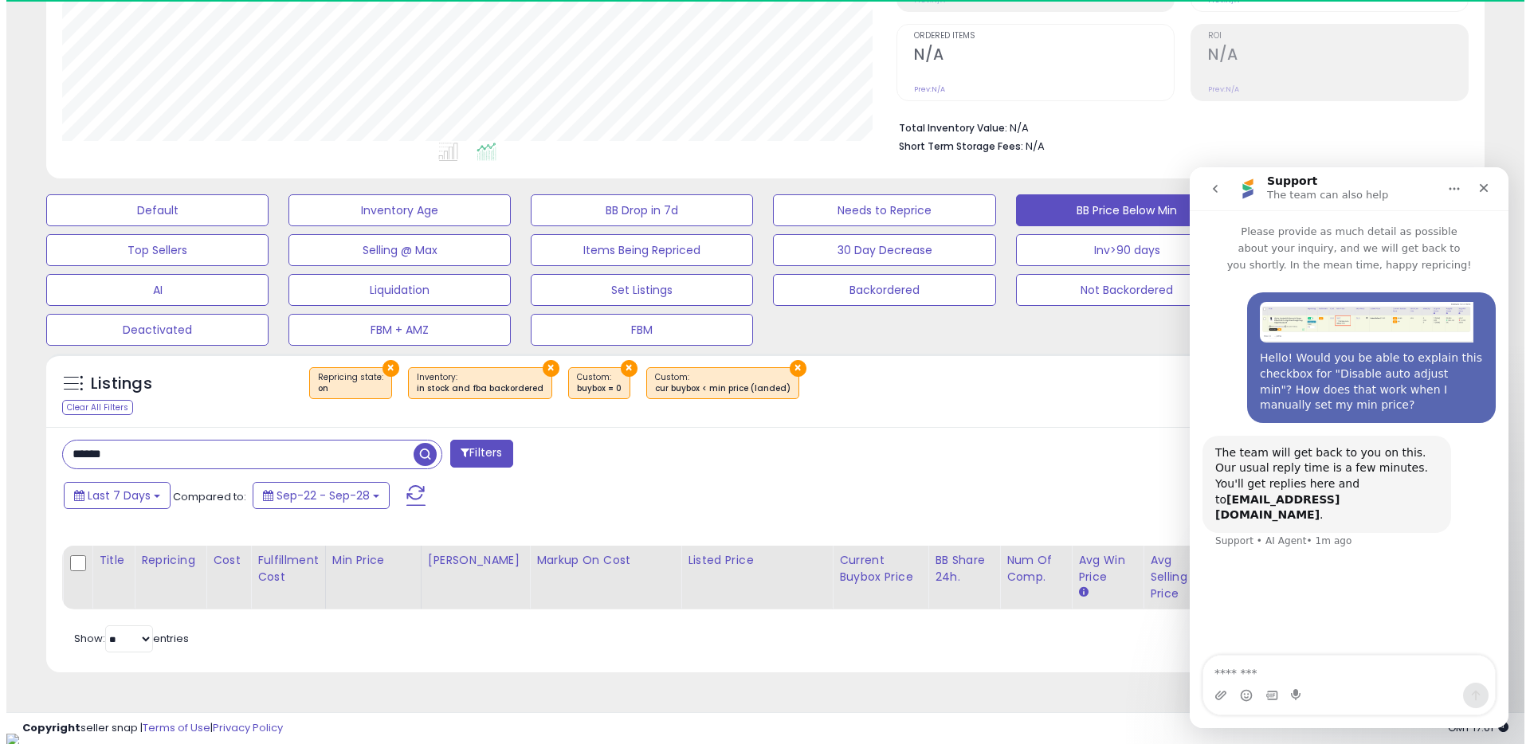
scroll to position [327, 834]
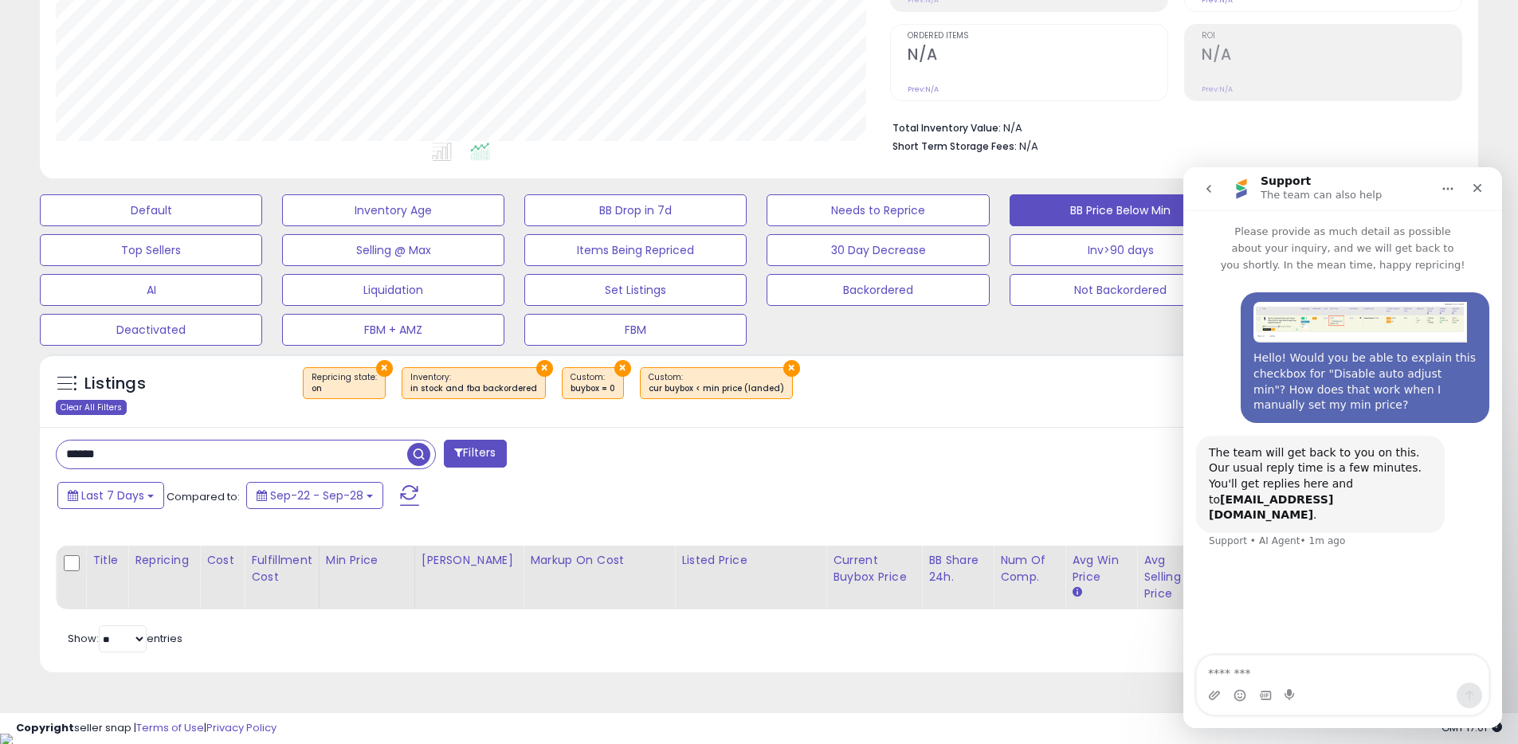
click at [106, 401] on div "Clear All Filters" at bounding box center [91, 407] width 71 height 15
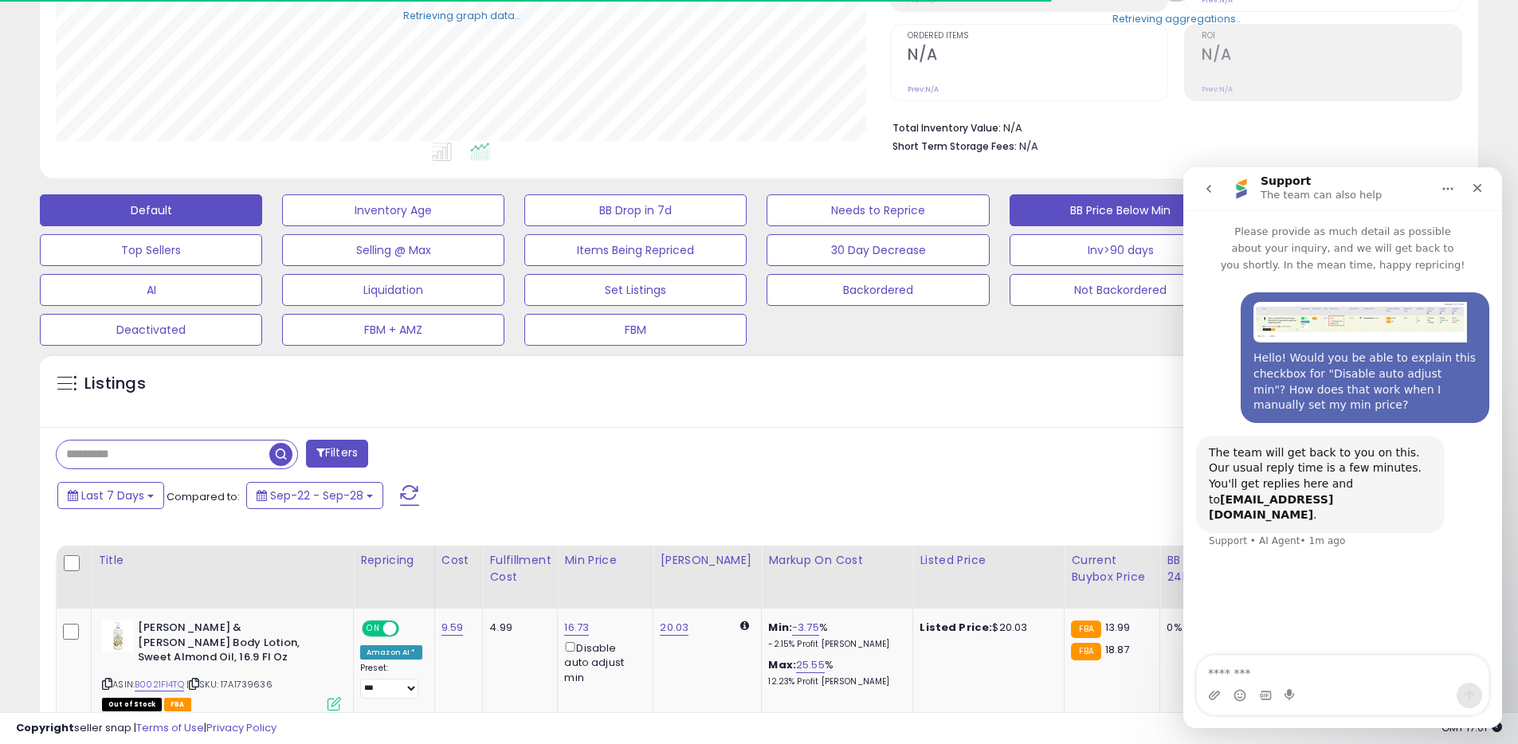
click at [164, 208] on button "Default" at bounding box center [151, 210] width 222 height 32
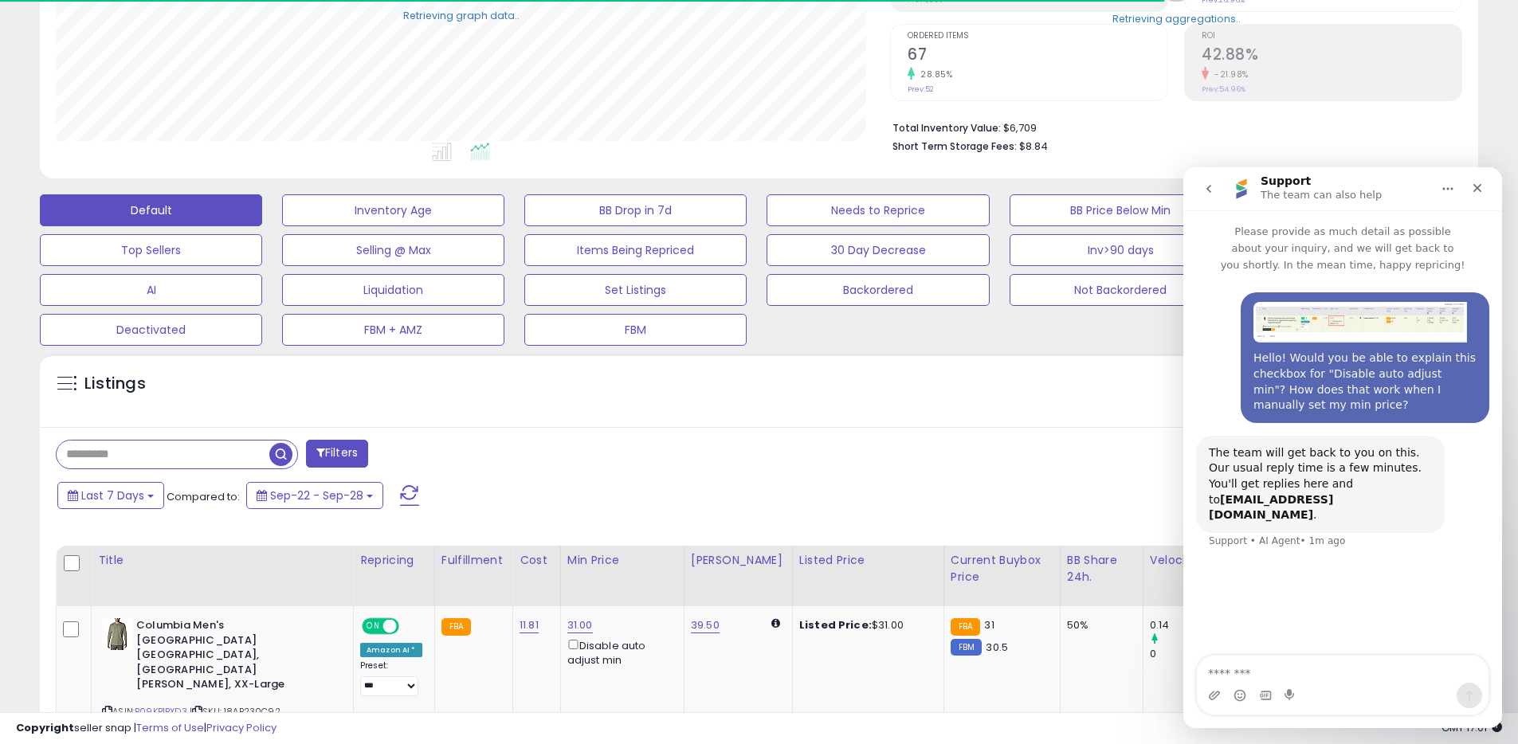
scroll to position [796413, 795906]
click at [191, 461] on input "text" at bounding box center [163, 455] width 213 height 28
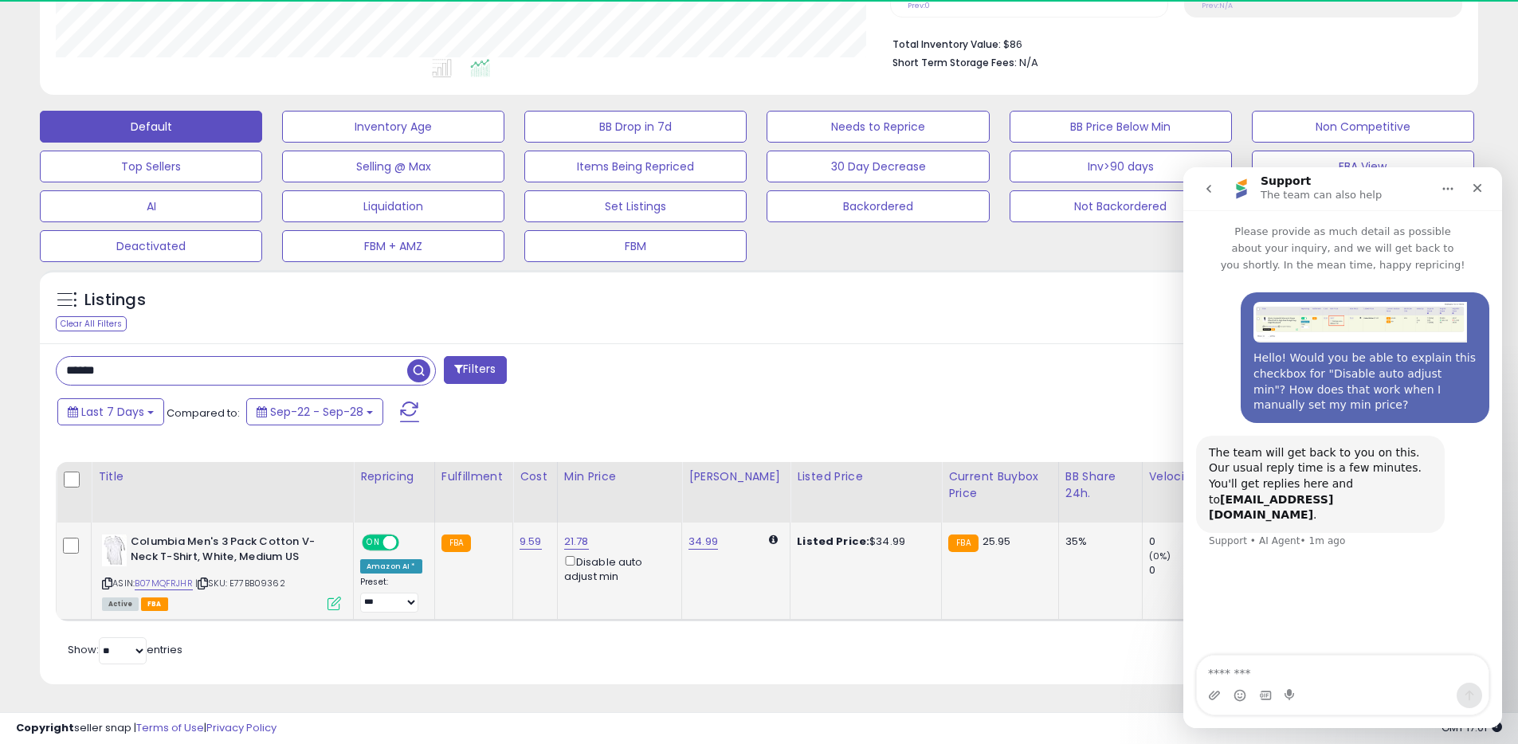
scroll to position [327, 834]
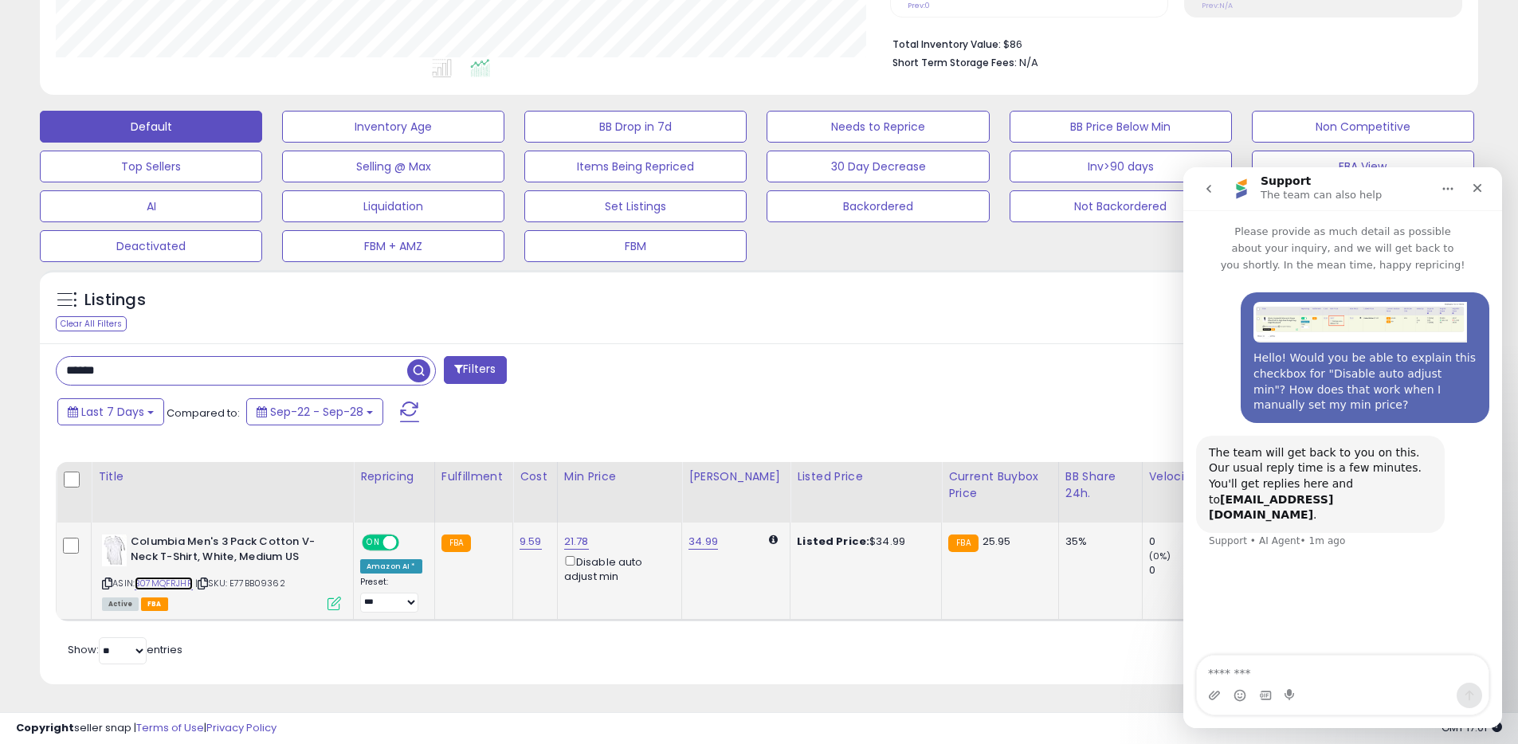
click at [174, 586] on link "B07MQFRJHR" at bounding box center [164, 584] width 58 height 14
click at [159, 358] on input "******" at bounding box center [232, 371] width 351 height 28
type input "********"
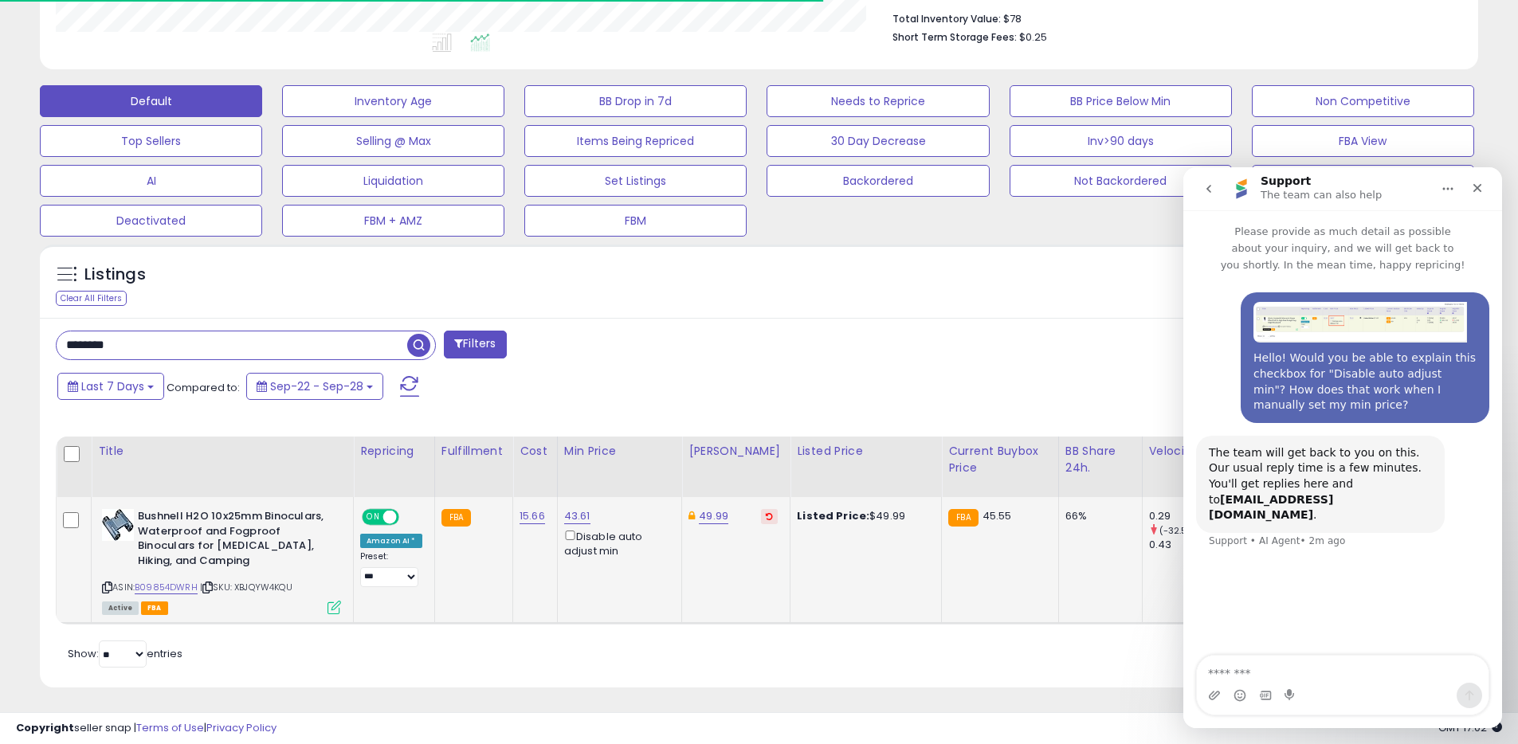
scroll to position [0, 0]
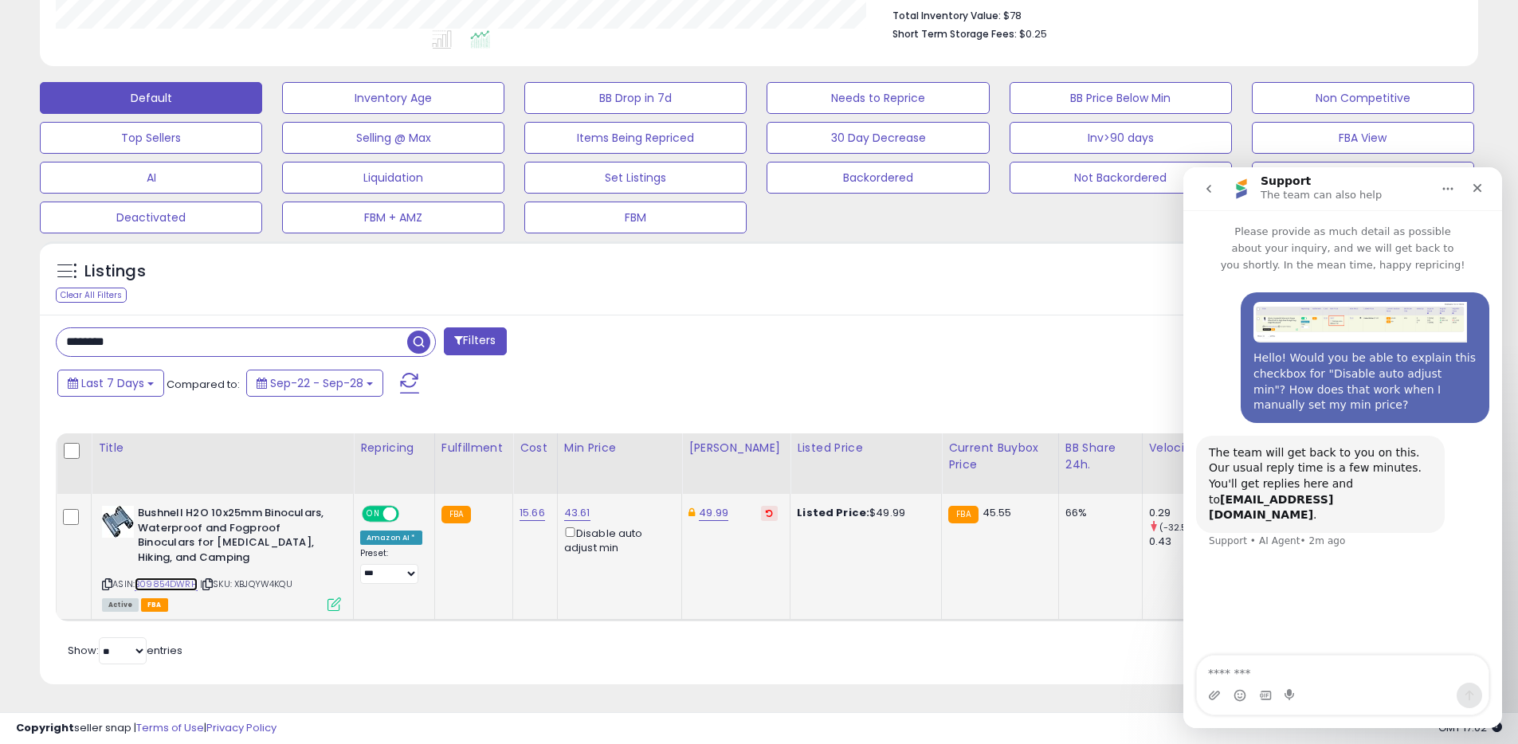
click at [173, 586] on link "B09854DWRH" at bounding box center [166, 585] width 63 height 14
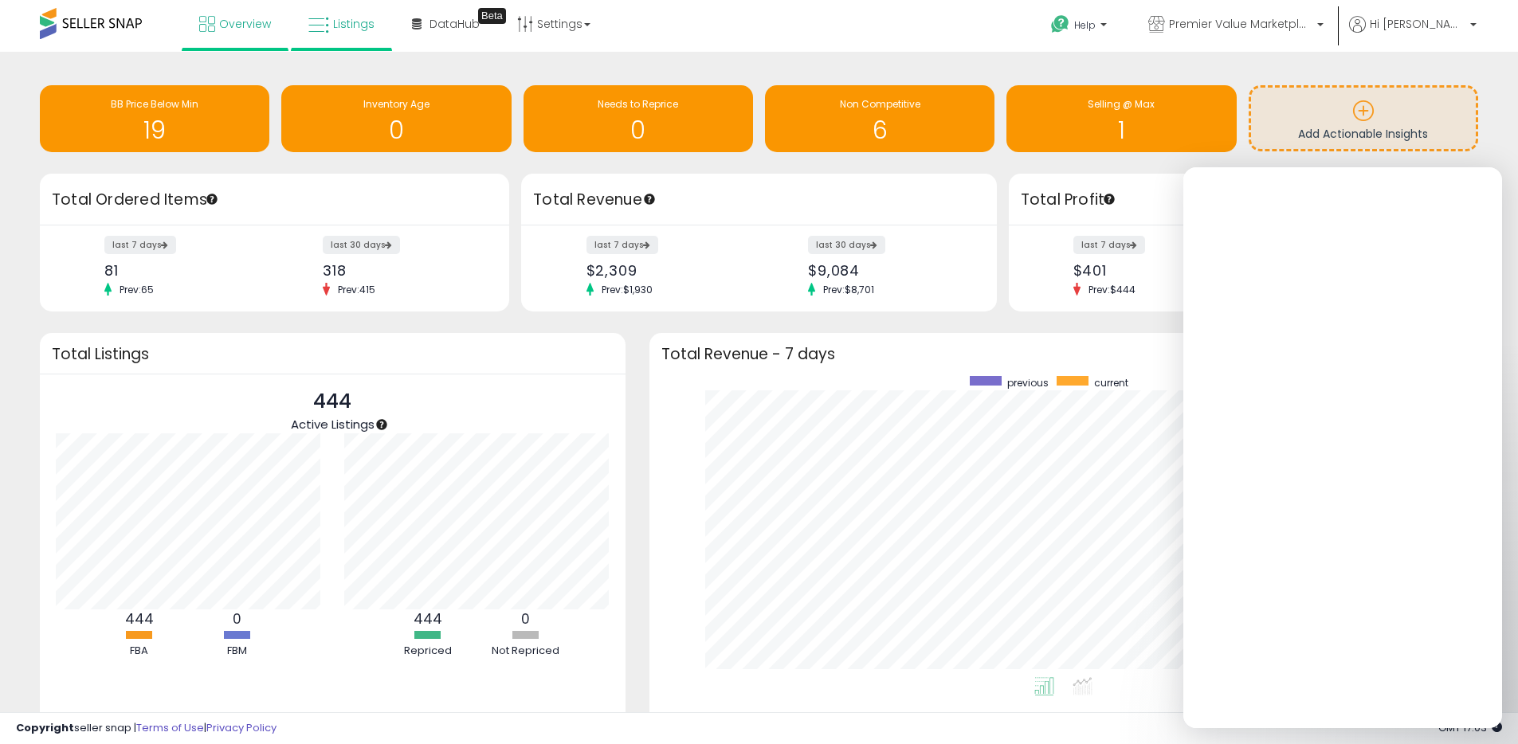
click at [331, 27] on link "Listings" at bounding box center [341, 24] width 90 height 48
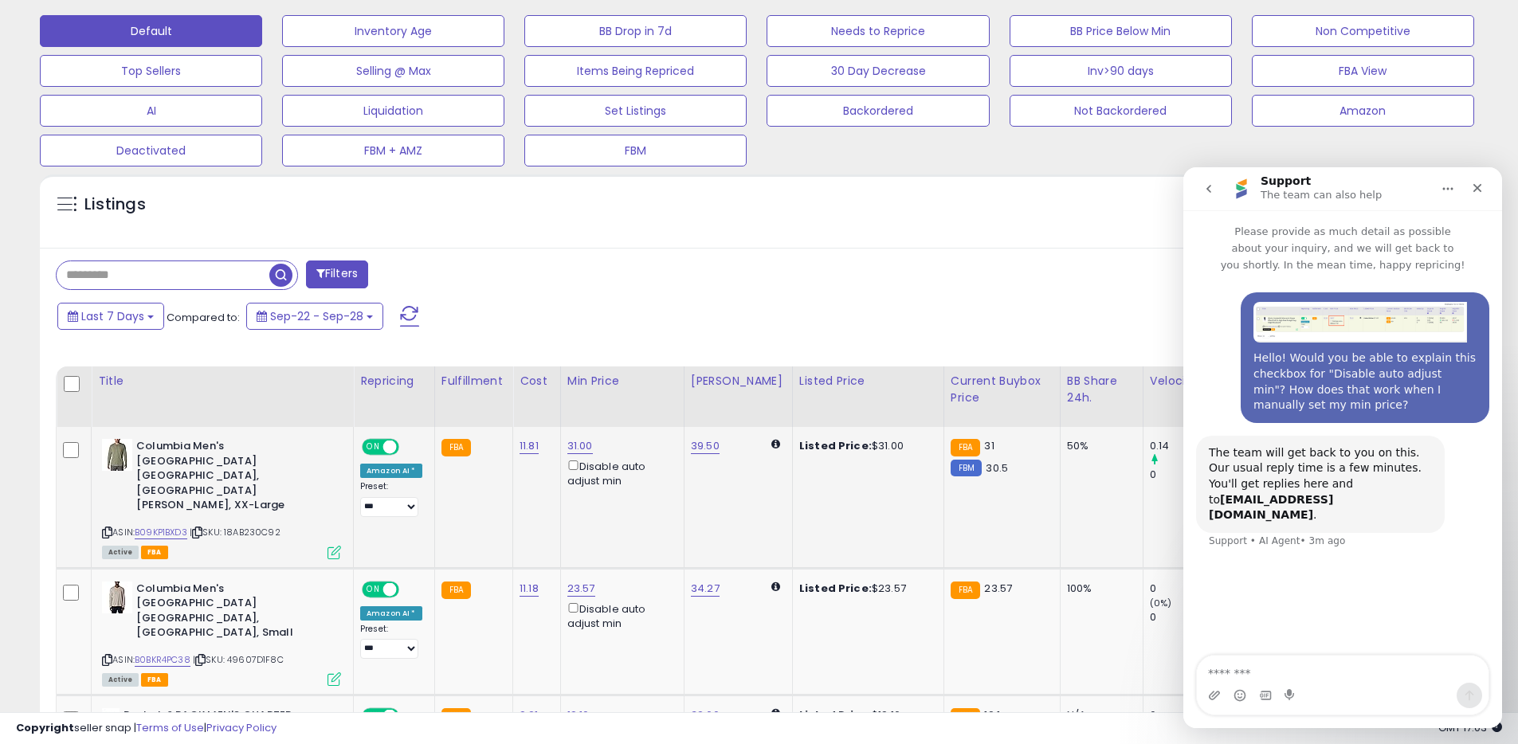
scroll to position [327, 834]
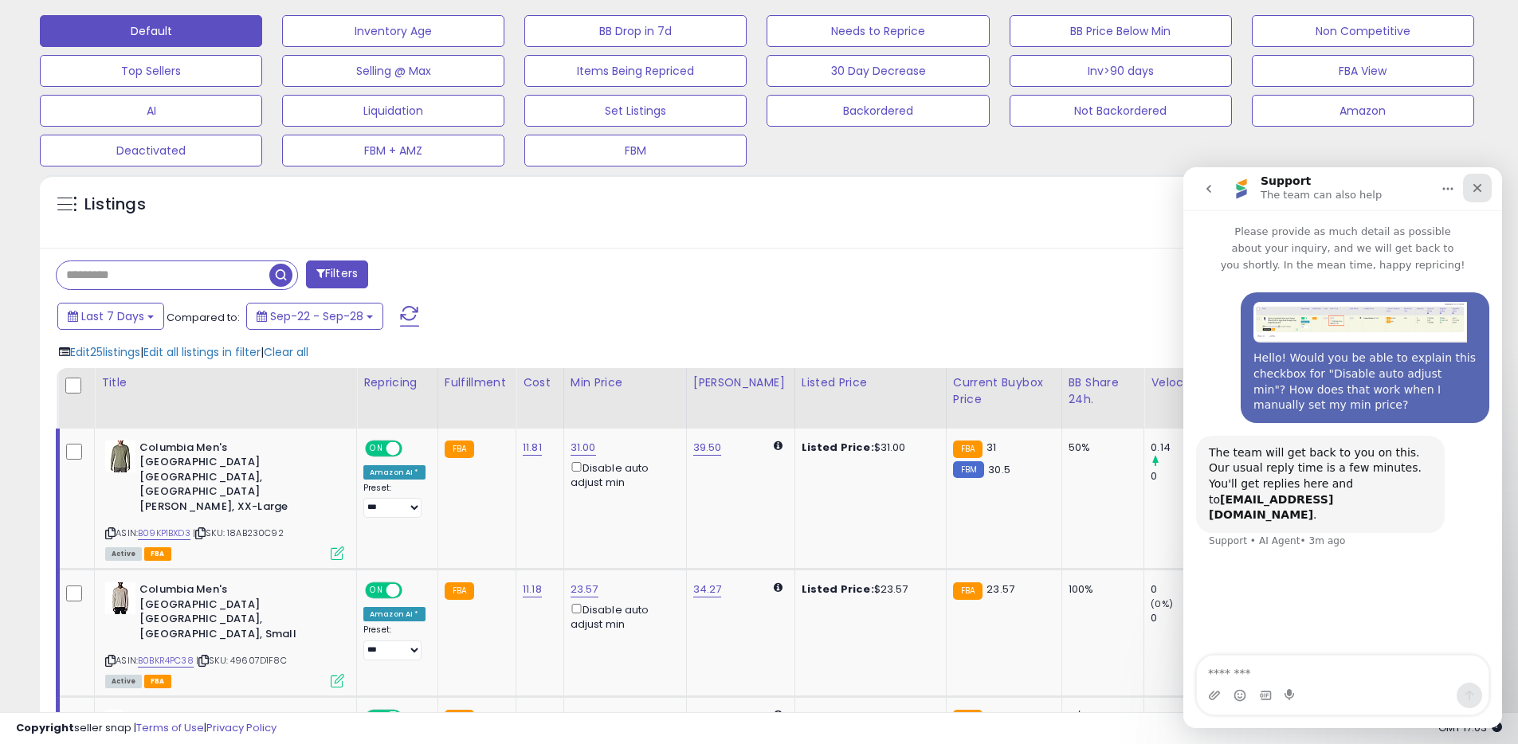
click at [1472, 185] on icon "Close" at bounding box center [1477, 188] width 13 height 13
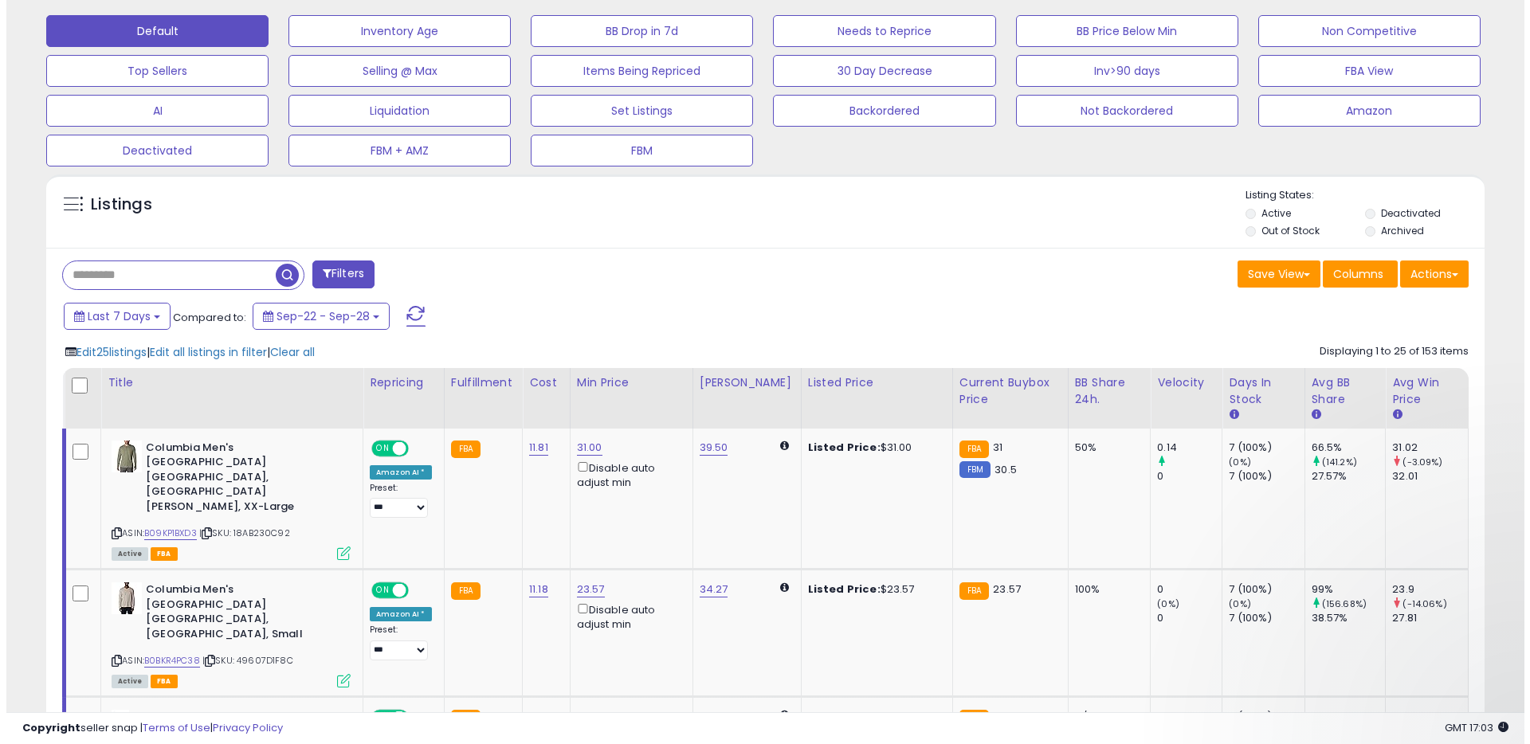
scroll to position [0, 0]
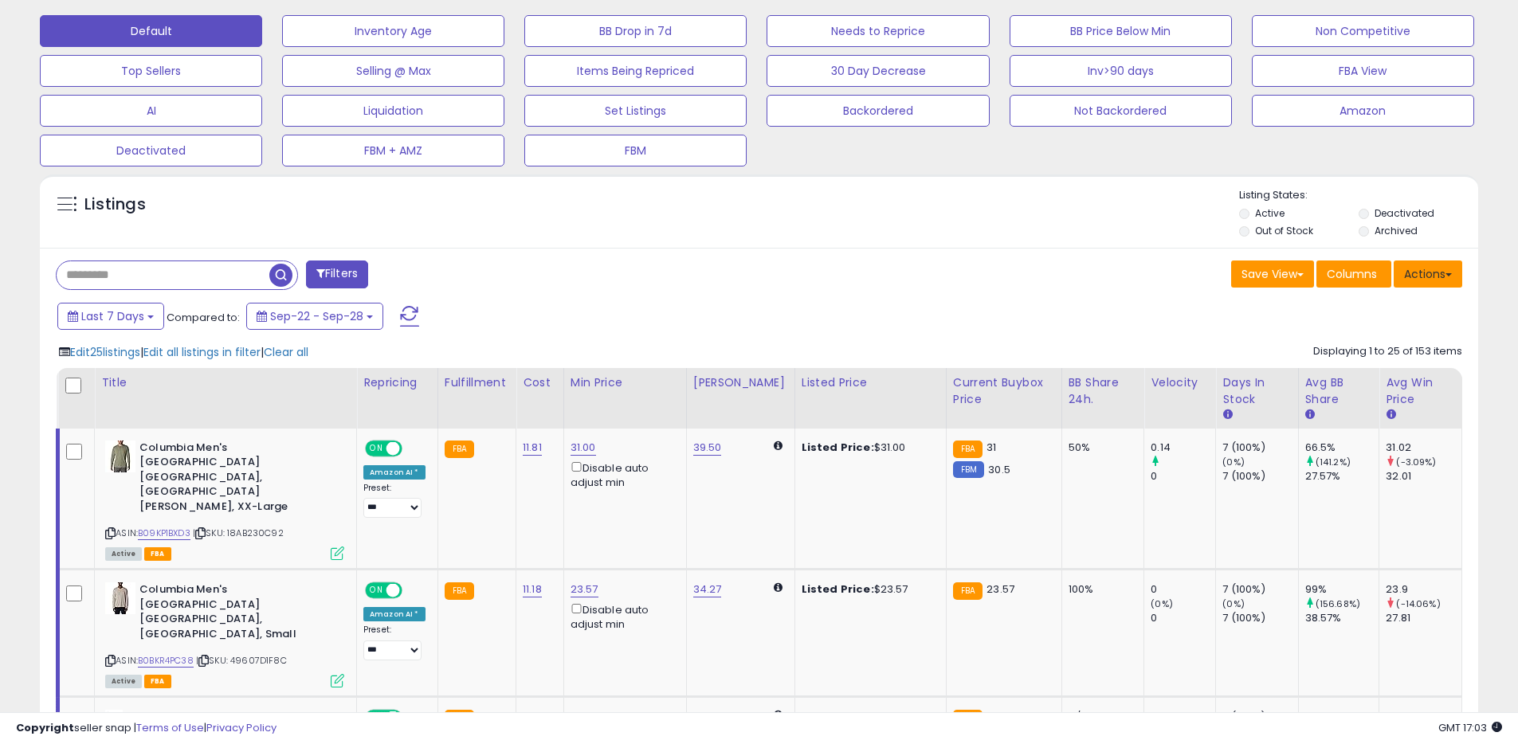
click at [1415, 273] on button "Actions" at bounding box center [1427, 274] width 69 height 27
click at [1343, 378] on link "Export All Columns" at bounding box center [1363, 375] width 174 height 25
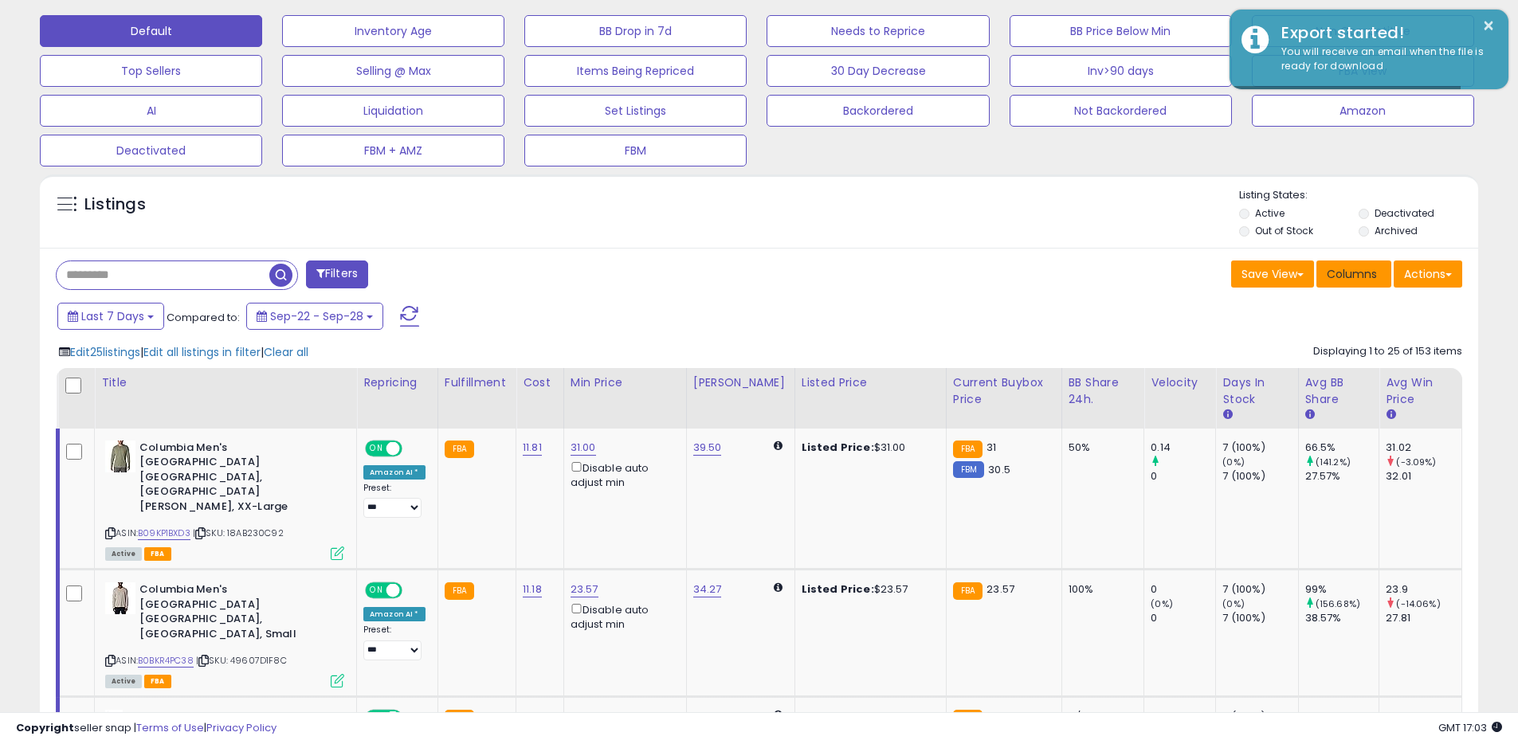
click at [1354, 268] on span "Columns" at bounding box center [1352, 274] width 50 height 16
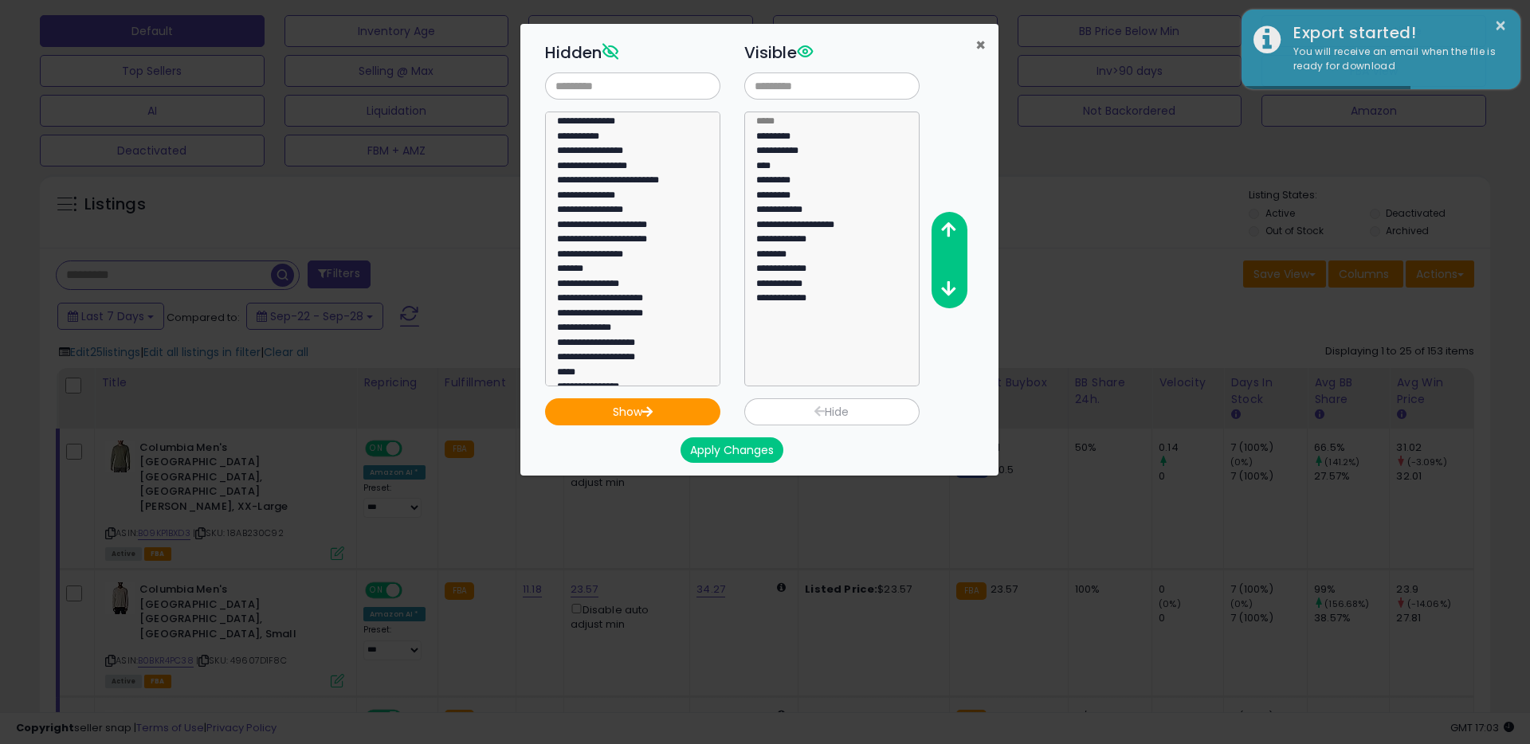
click at [978, 43] on span "×" at bounding box center [980, 44] width 10 height 23
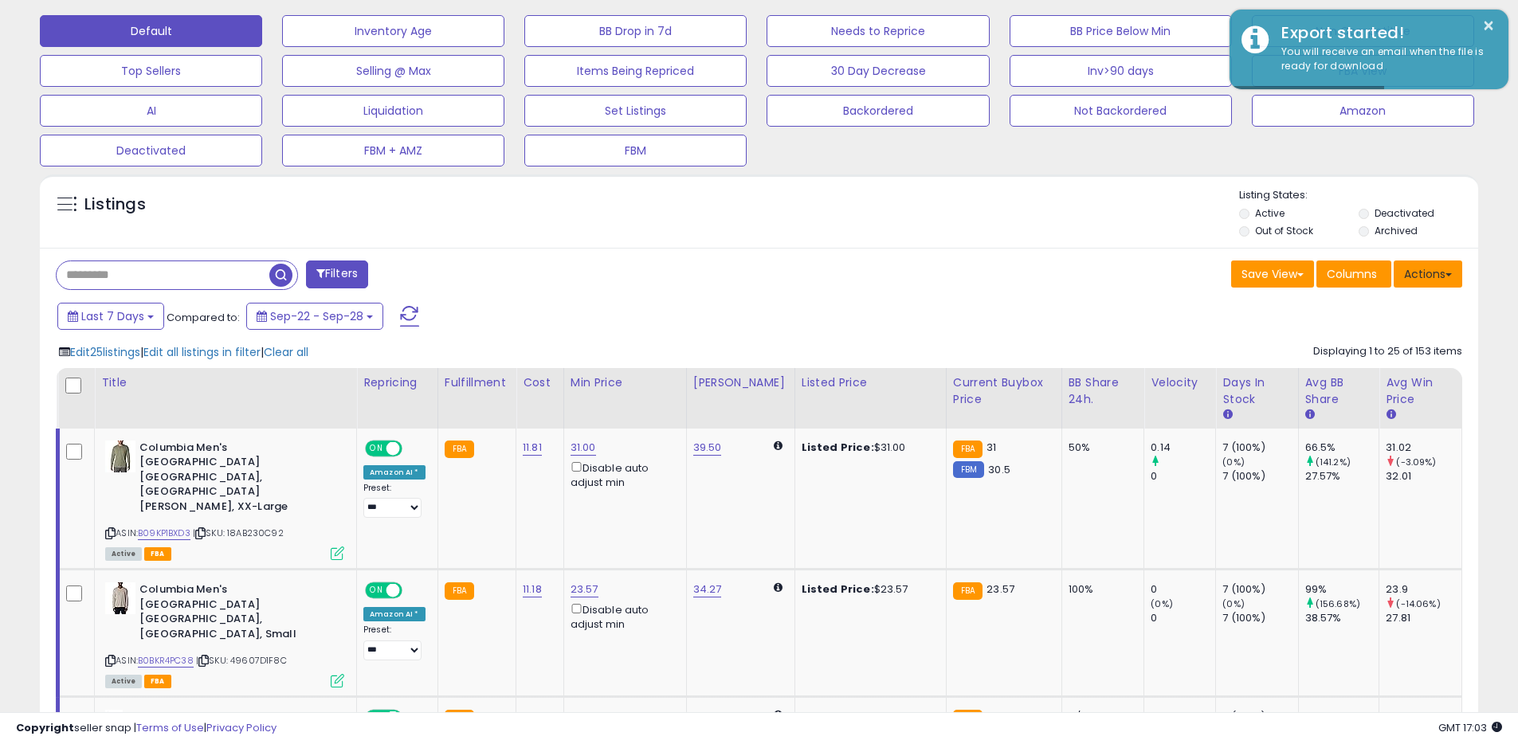
scroll to position [796413, 795906]
click at [1459, 279] on button "Actions" at bounding box center [1427, 274] width 69 height 27
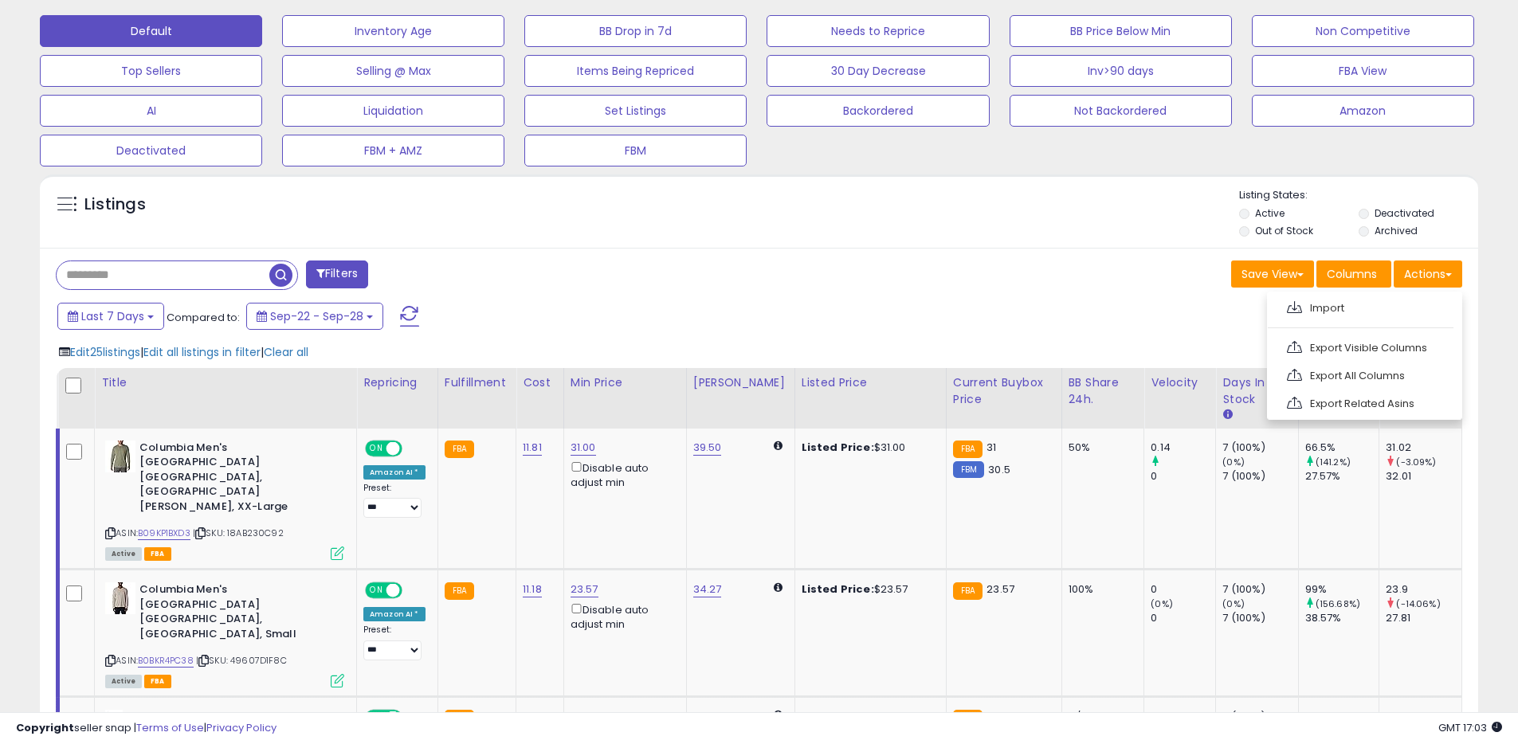
click at [1049, 291] on div "Save View Save As New View Update Current View Columns Actions Import Export Vi…" at bounding box center [1116, 276] width 715 height 31
